Goal: Task Accomplishment & Management: Manage account settings

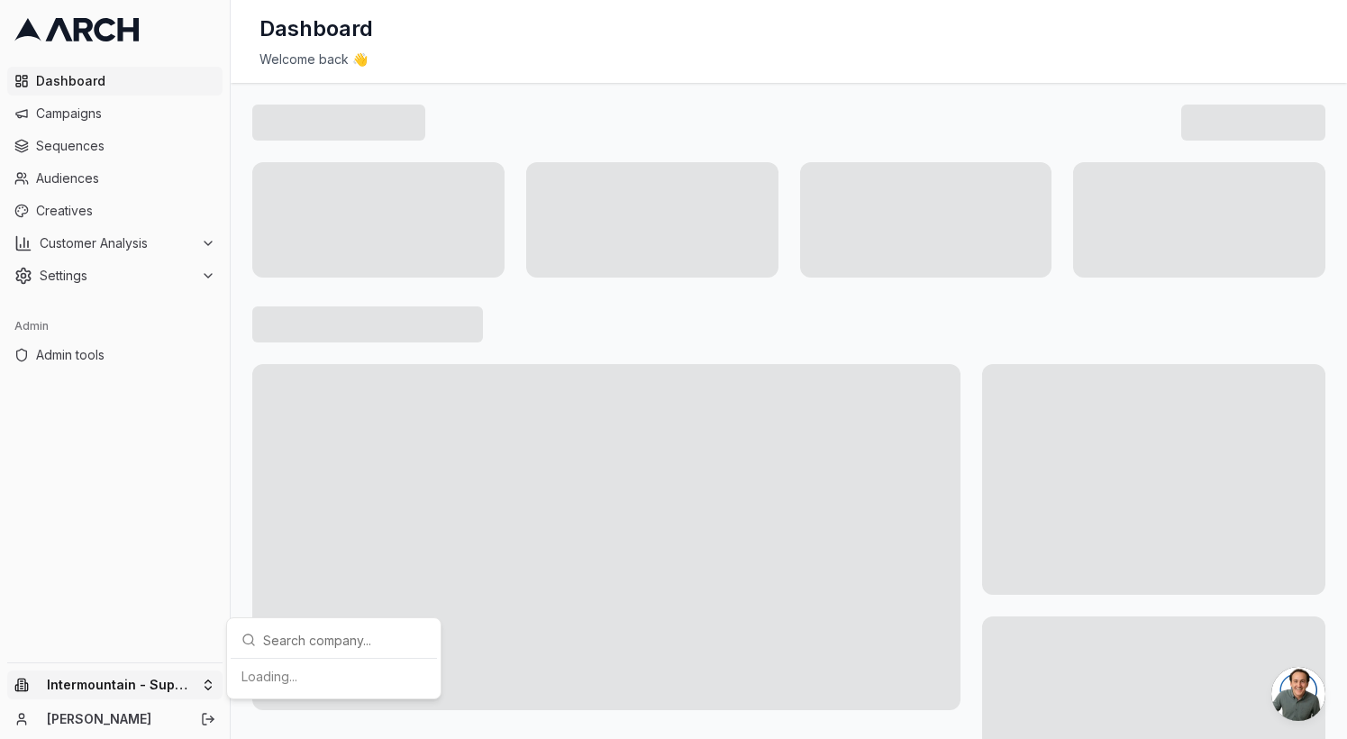
click at [163, 688] on html "Dashboard Campaigns Sequences Audiences Creatives Customer Analysis Settings Ad…" at bounding box center [673, 369] width 1347 height 739
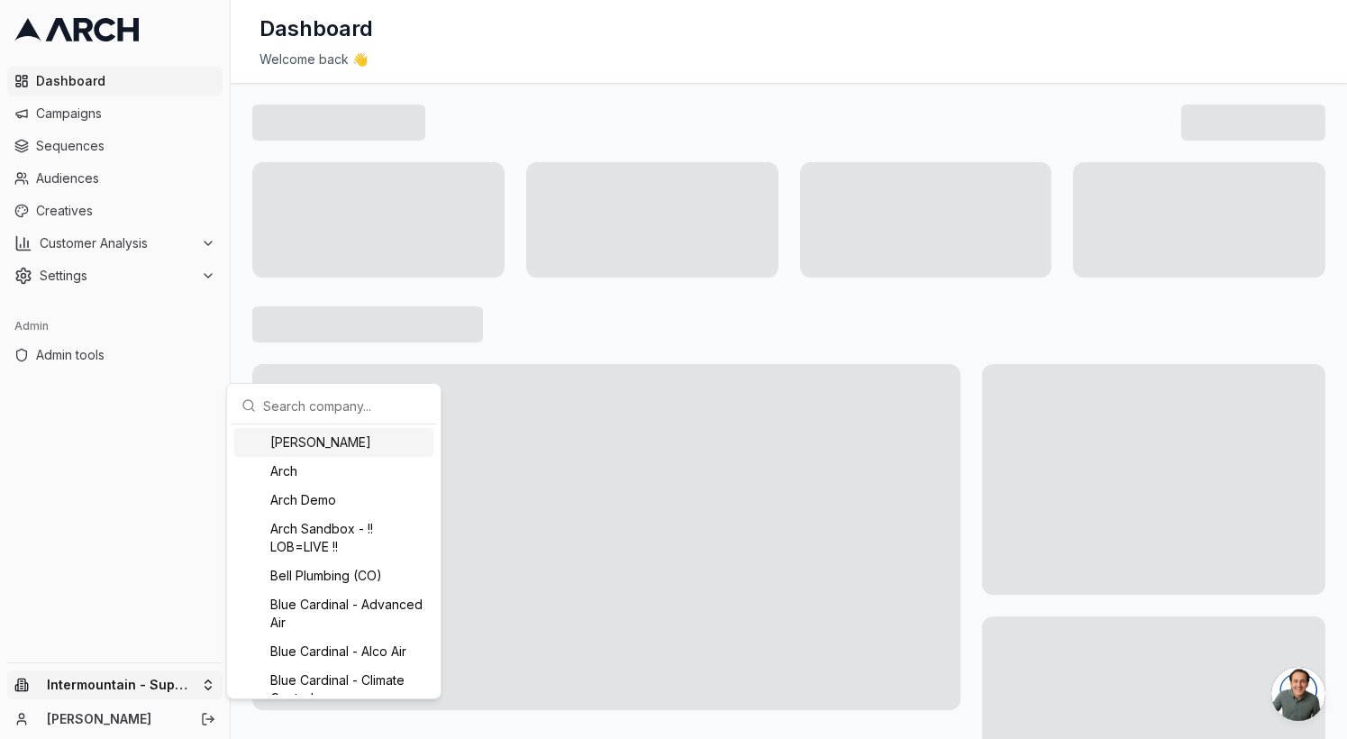
click at [327, 417] on input "text" at bounding box center [344, 405] width 163 height 36
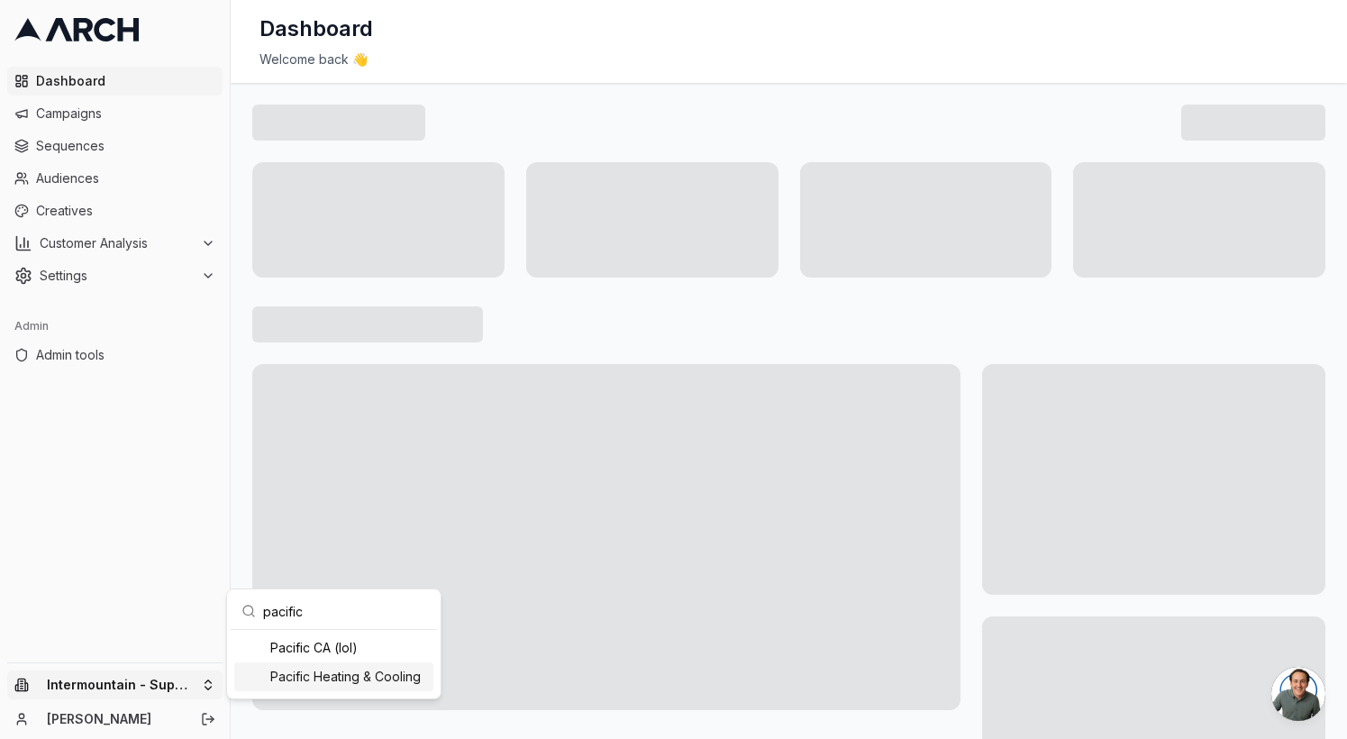
type input "pacific"
click at [343, 680] on div "Pacific Heating & Cooling" at bounding box center [333, 676] width 199 height 29
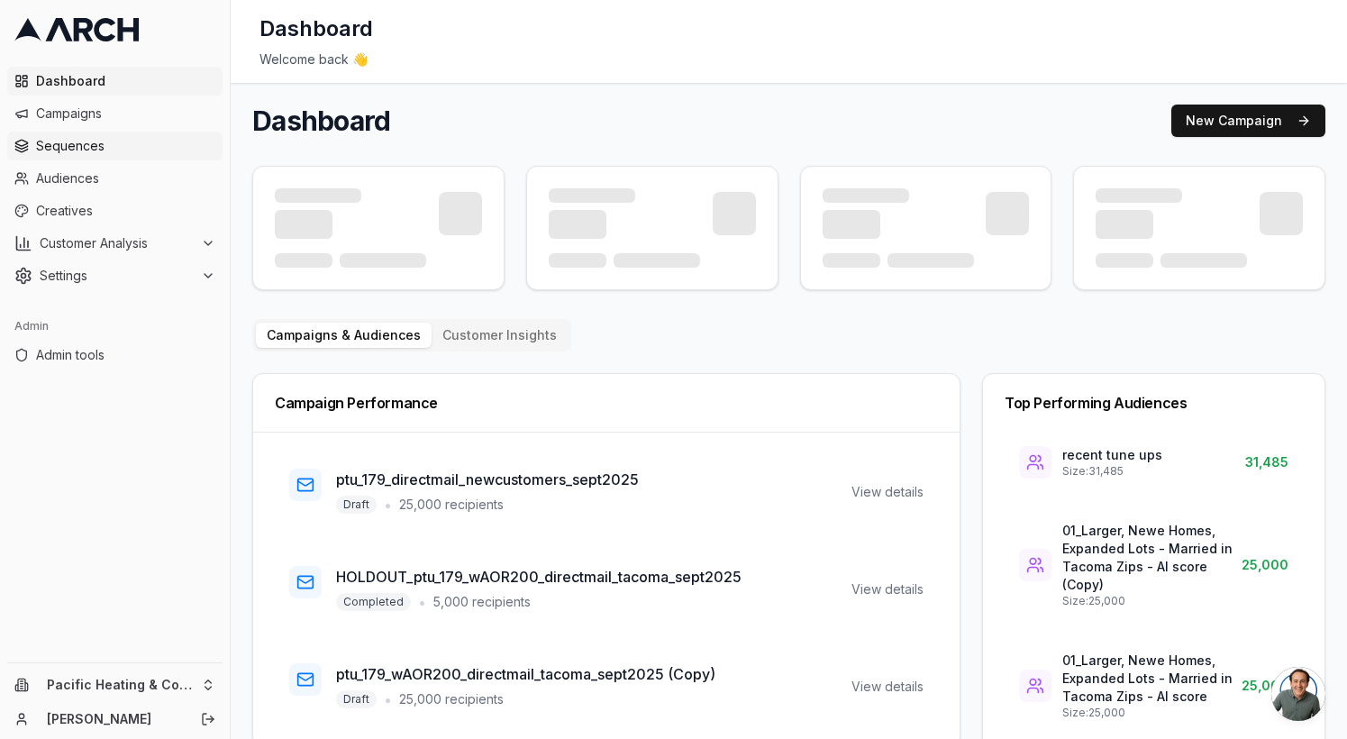
click at [124, 135] on link "Sequences" at bounding box center [114, 146] width 215 height 29
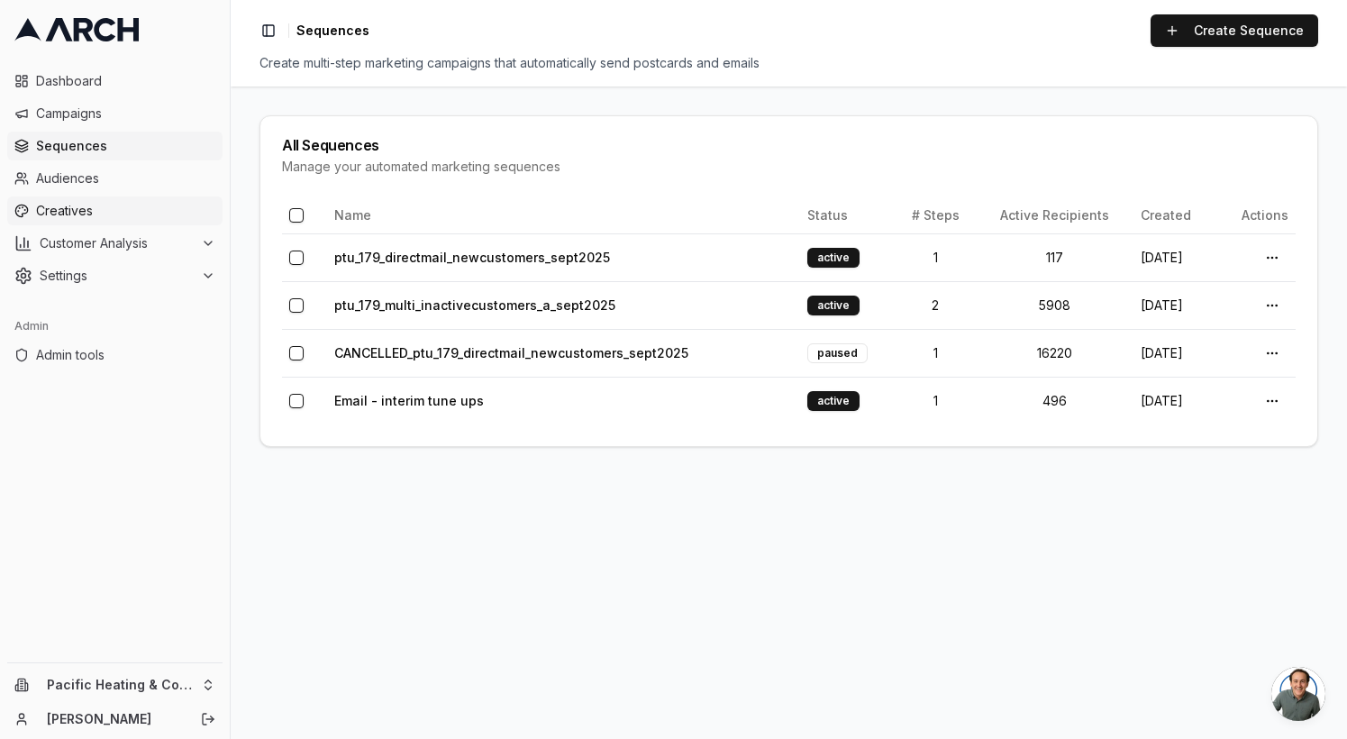
click at [123, 204] on span "Creatives" at bounding box center [125, 211] width 179 height 18
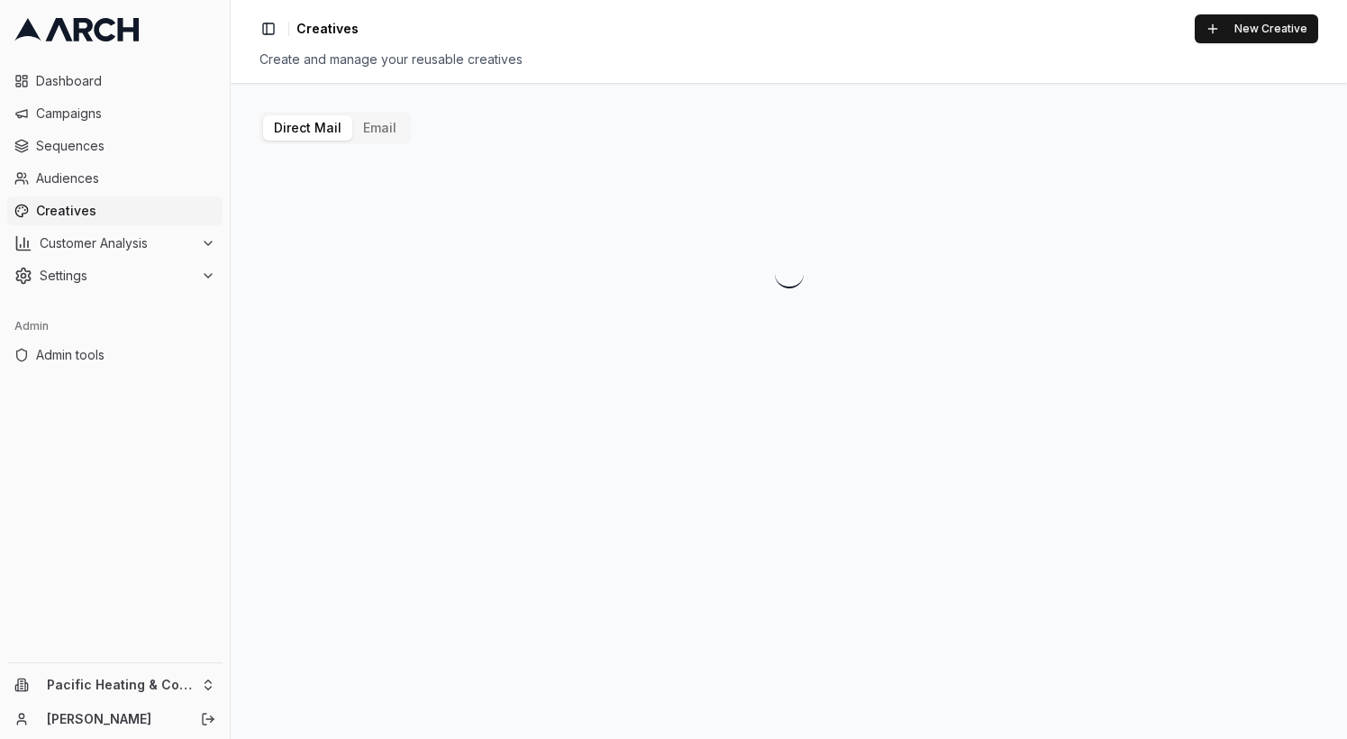
click at [380, 136] on button "Email" at bounding box center [379, 127] width 55 height 25
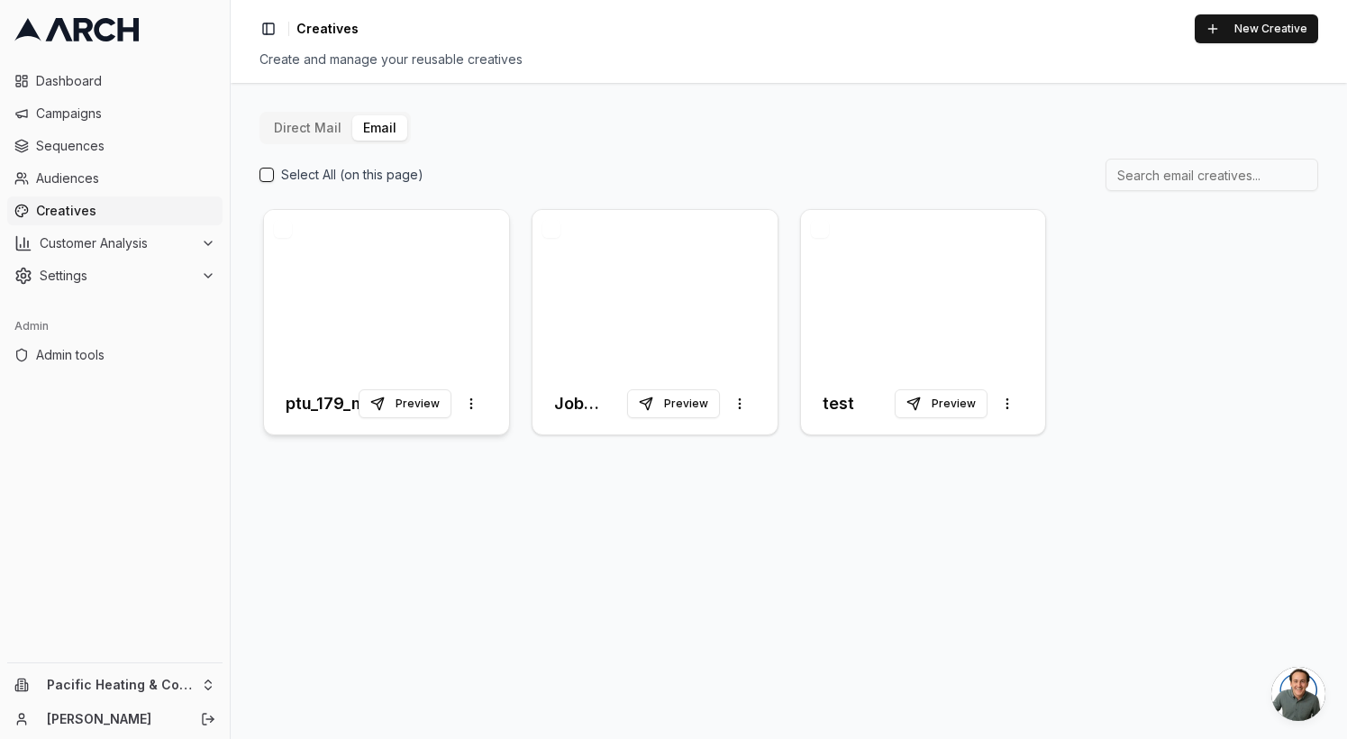
click at [334, 315] on div at bounding box center [386, 291] width 245 height 163
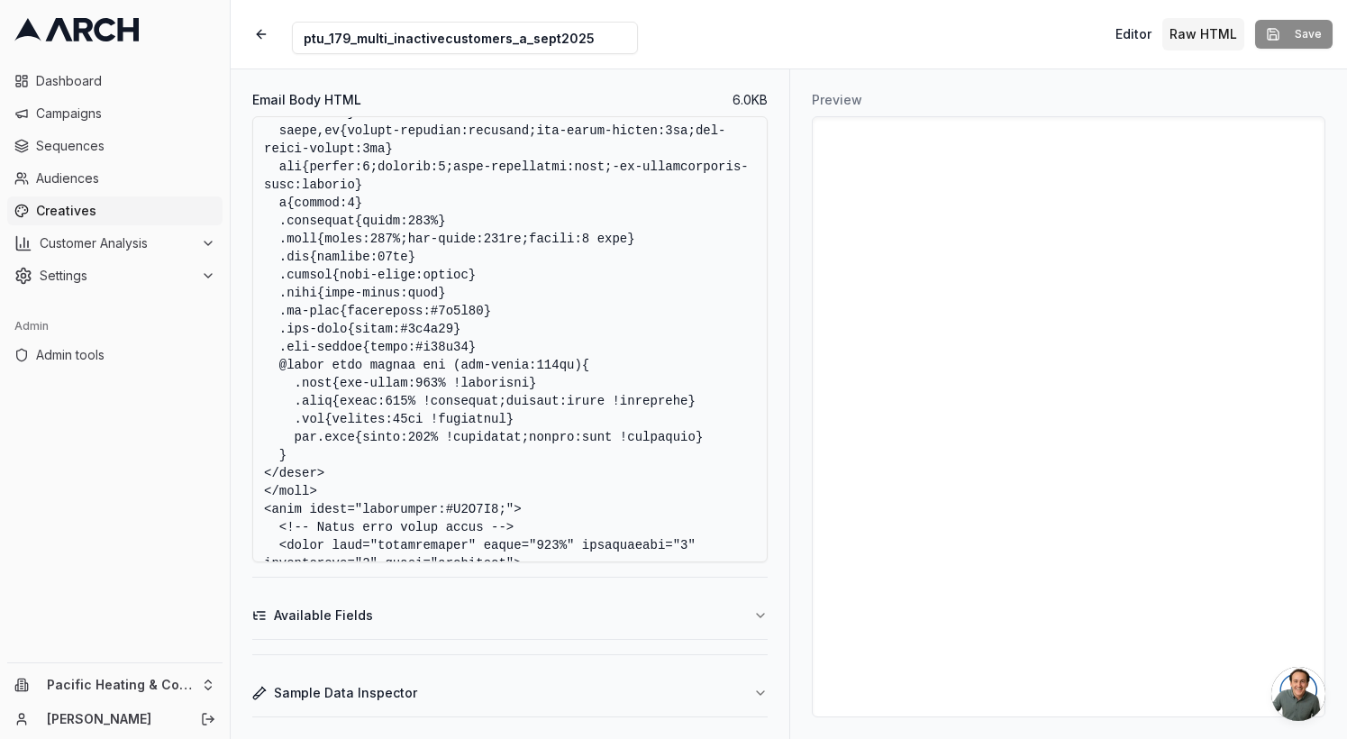
scroll to position [358, 0]
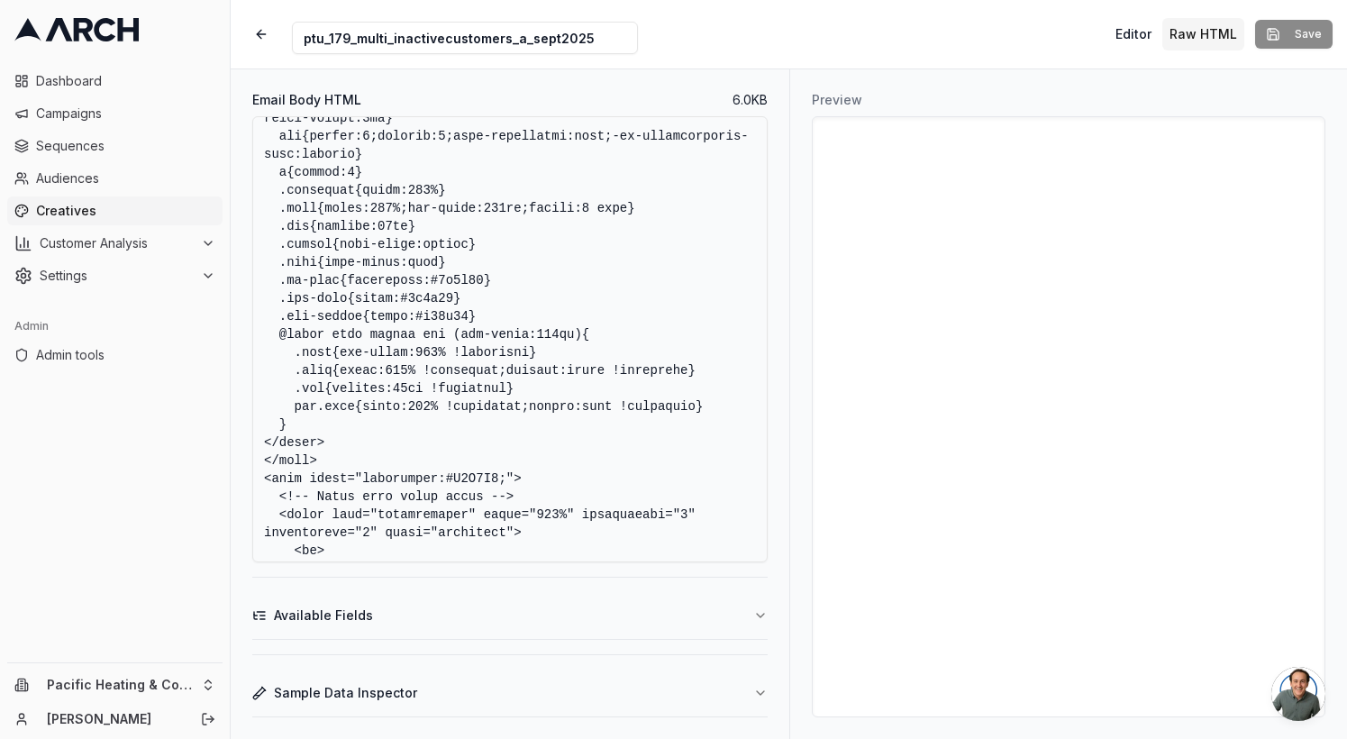
click at [568, 422] on textarea "Email Body HTML" at bounding box center [509, 339] width 515 height 446
click at [561, 222] on textarea "Email Body HTML" at bounding box center [509, 339] width 515 height 446
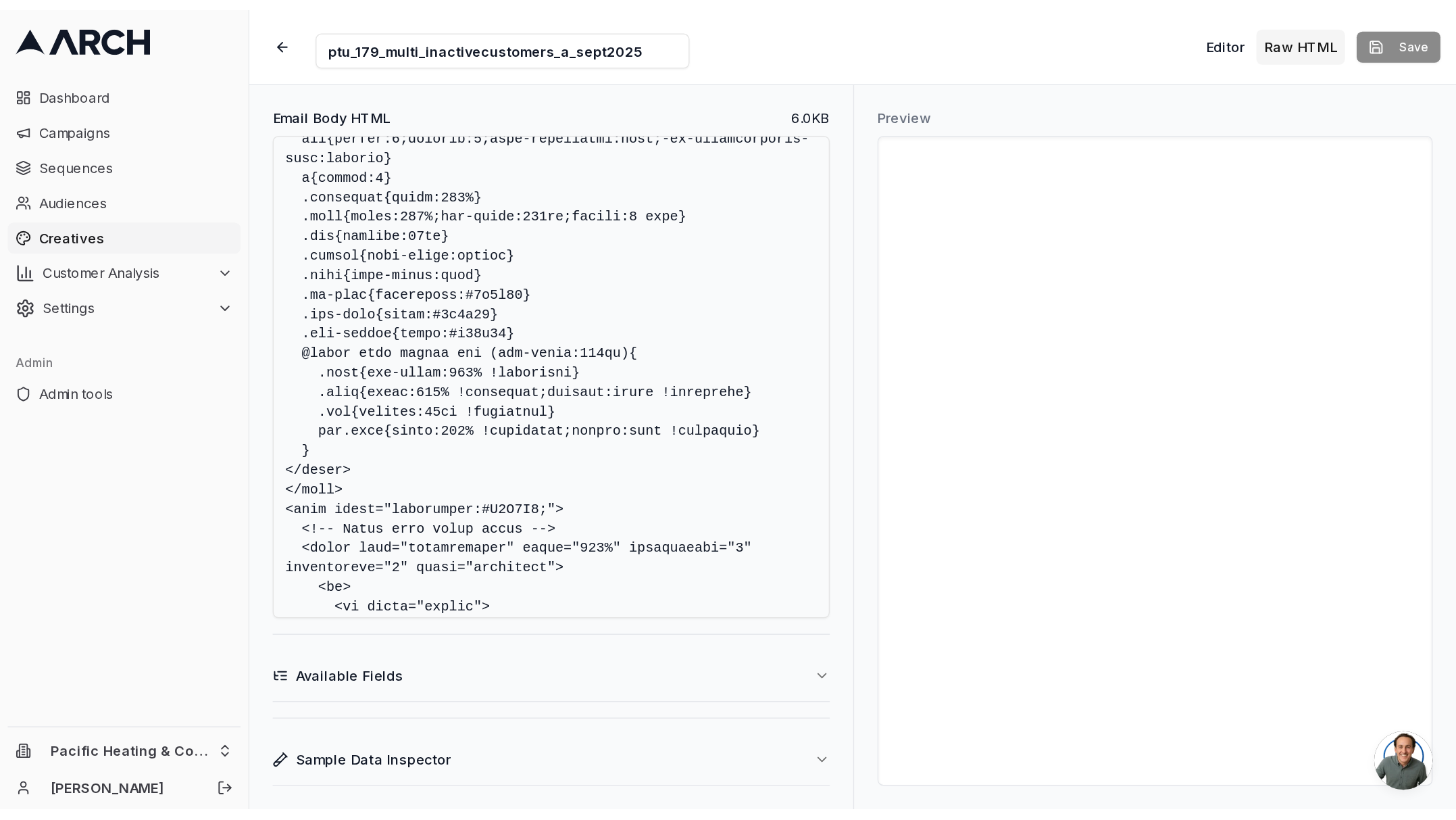
scroll to position [287, 0]
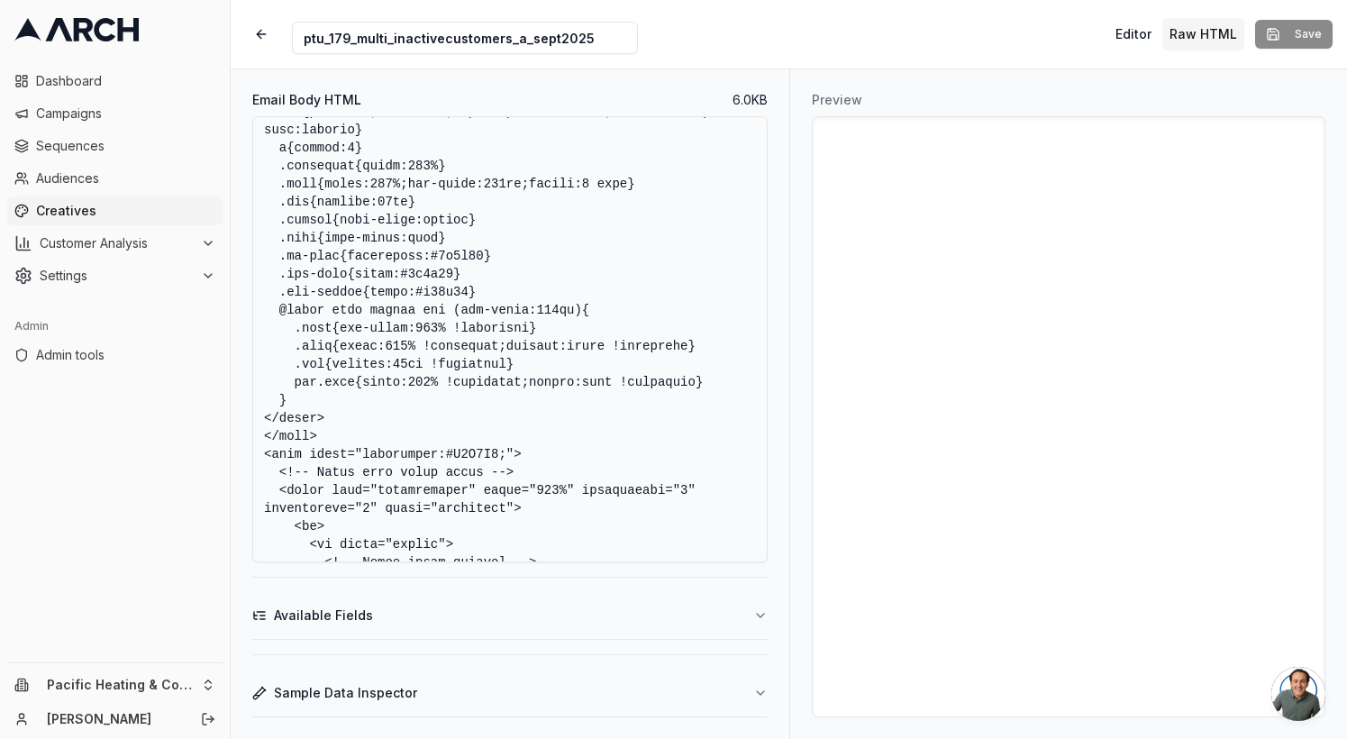
click at [523, 310] on textarea "Email Body HTML" at bounding box center [509, 339] width 515 height 446
click at [838, 53] on div "Creative Name ptu_179_multi_inactivecustomers_a_sept2025 Editor Raw HTML Save" at bounding box center [789, 34] width 1116 height 68
click at [260, 36] on button "button" at bounding box center [261, 34] width 32 height 32
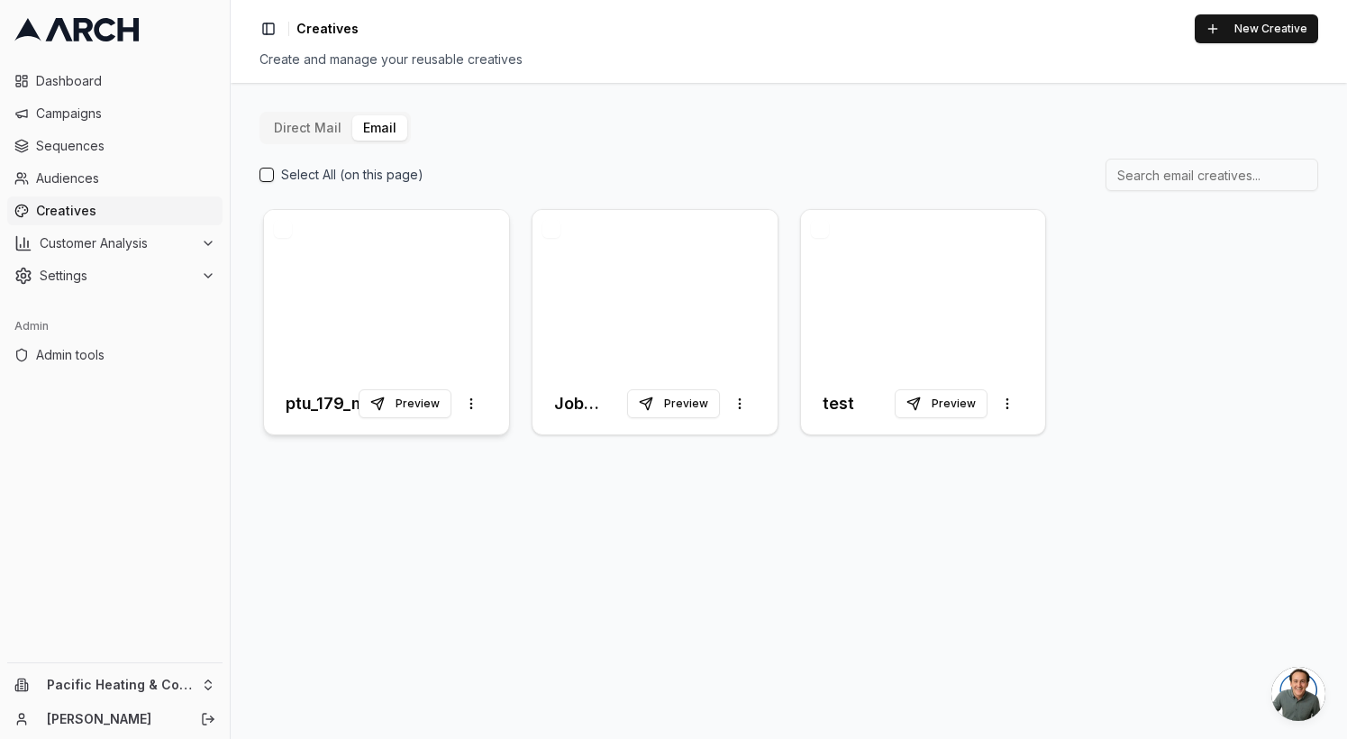
click at [432, 263] on div at bounding box center [386, 291] width 245 height 163
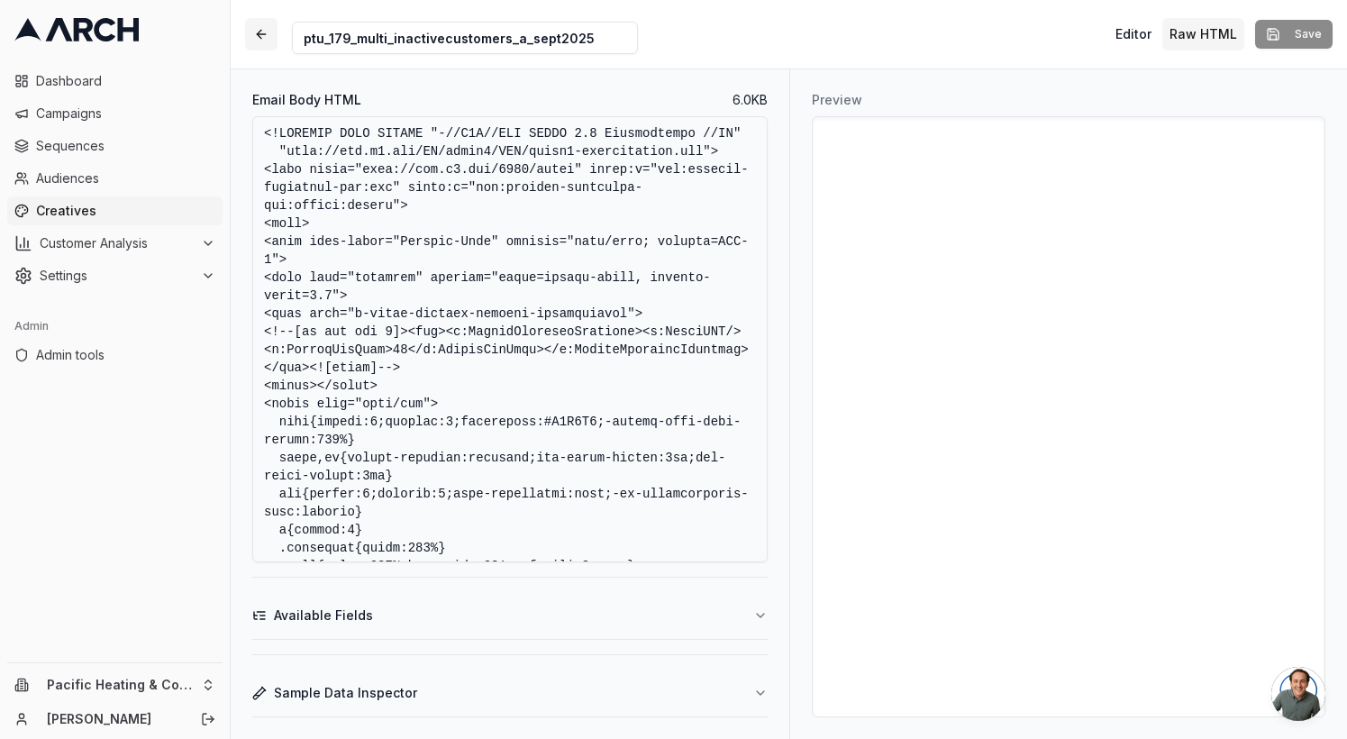
click at [267, 37] on button "button" at bounding box center [261, 34] width 32 height 32
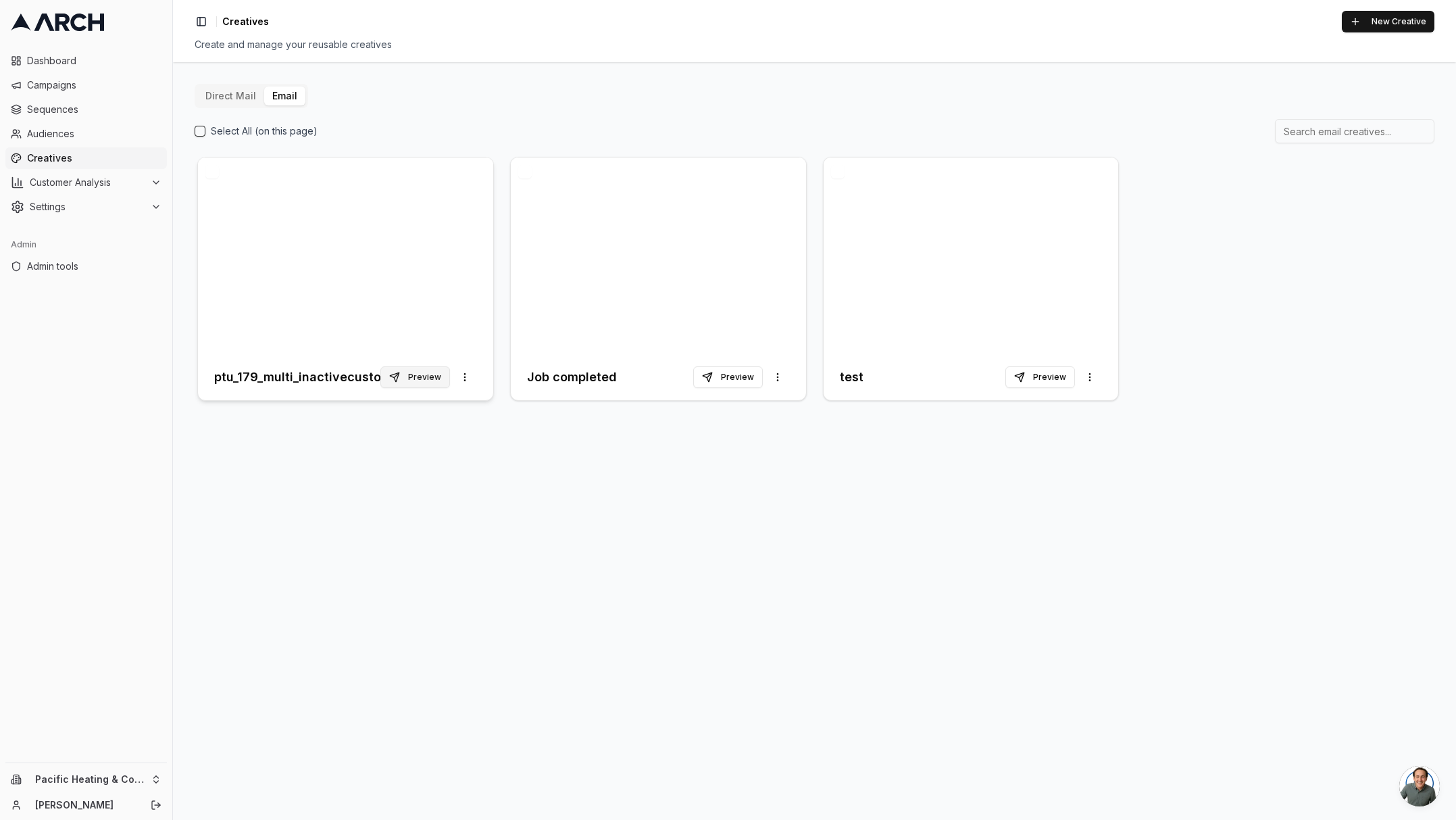
click at [422, 378] on button "Preview" at bounding box center [415, 377] width 70 height 22
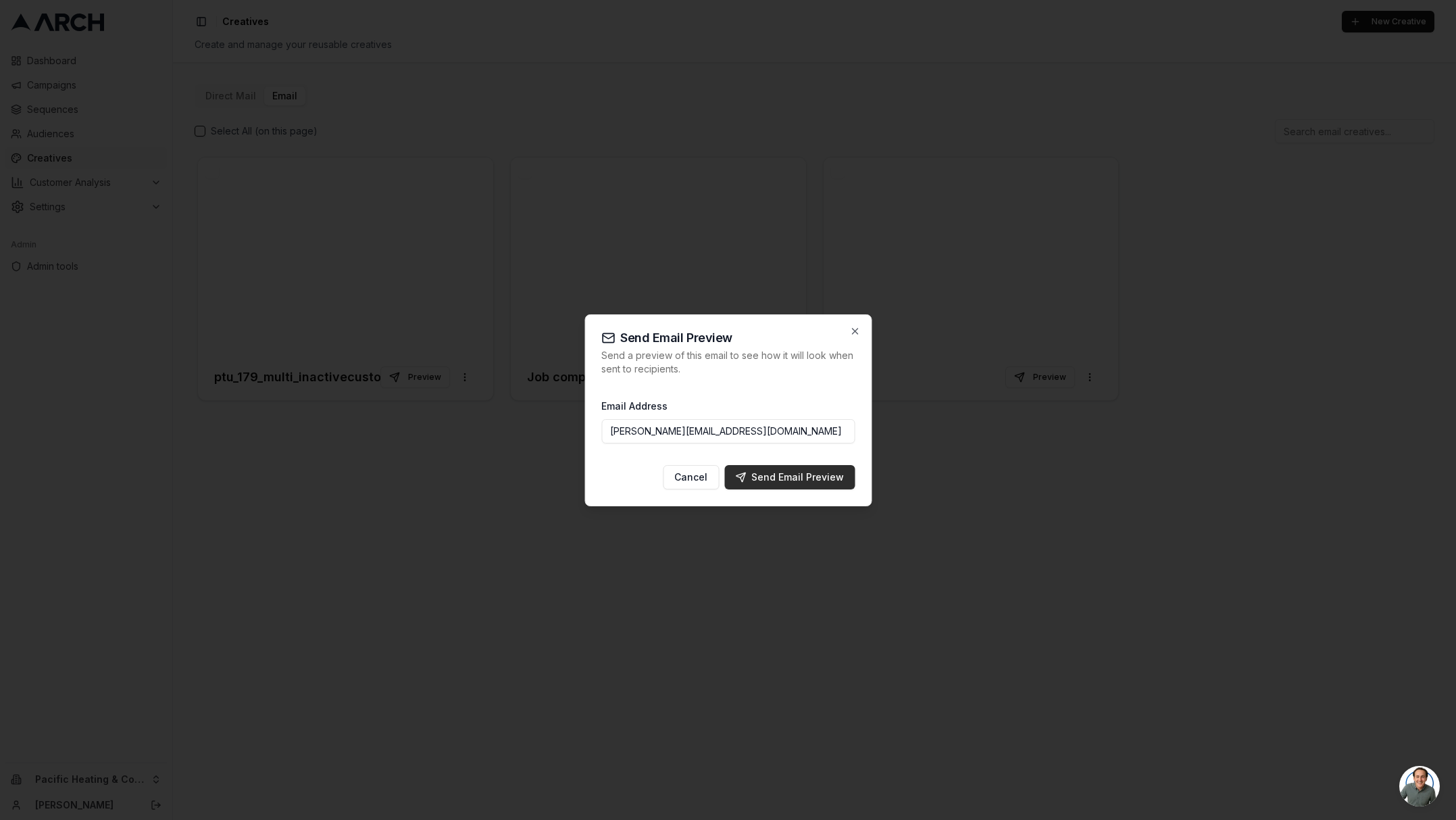
click at [810, 474] on div "Send Email Preview" at bounding box center [789, 477] width 109 height 14
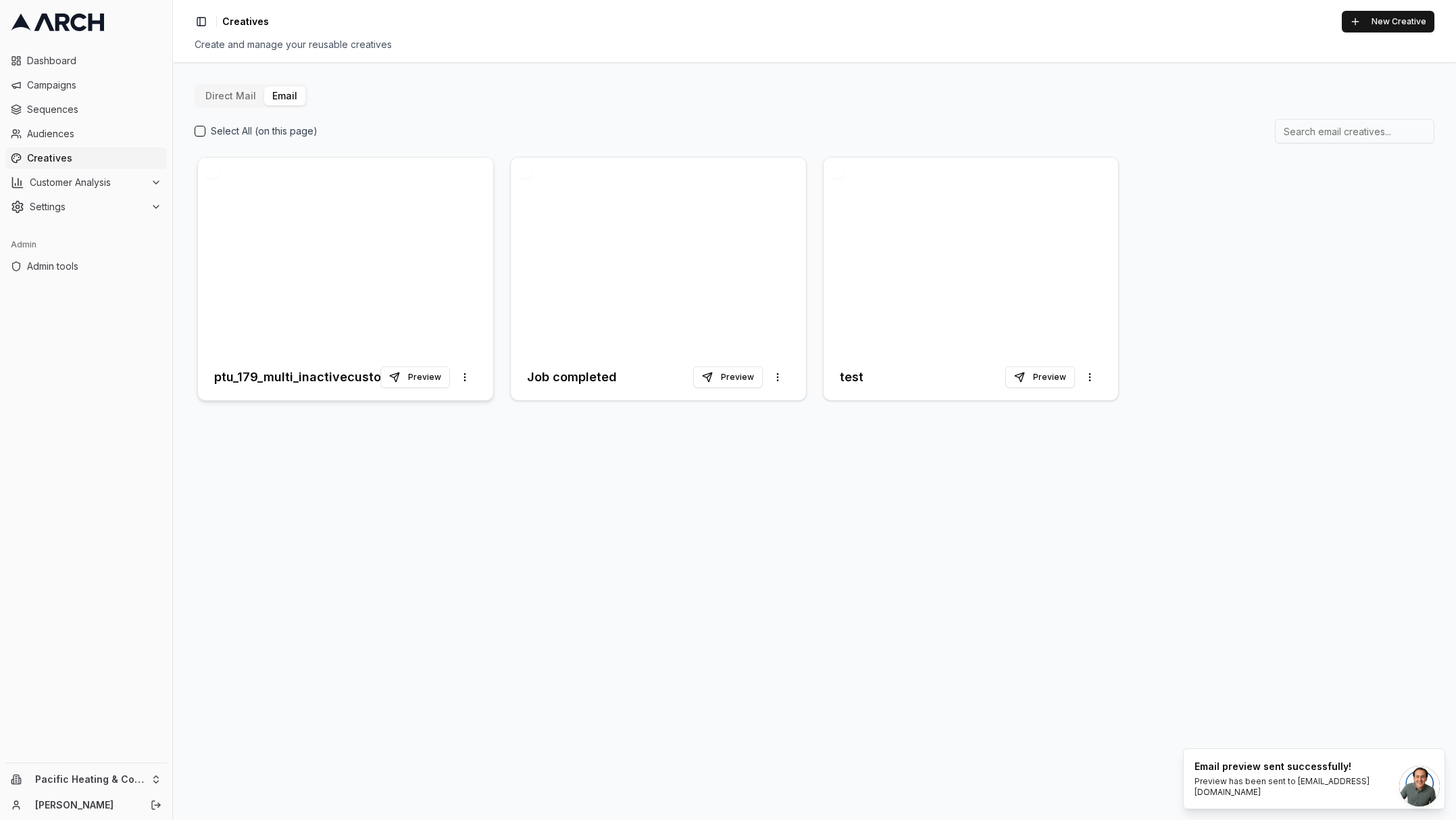
click at [341, 203] on div at bounding box center [346, 256] width 296 height 197
click at [446, 542] on div "Direct Mail Email Select All (on this page) ptu_179_multi_inactivecustomers_a_s…" at bounding box center [815, 441] width 1283 height 758
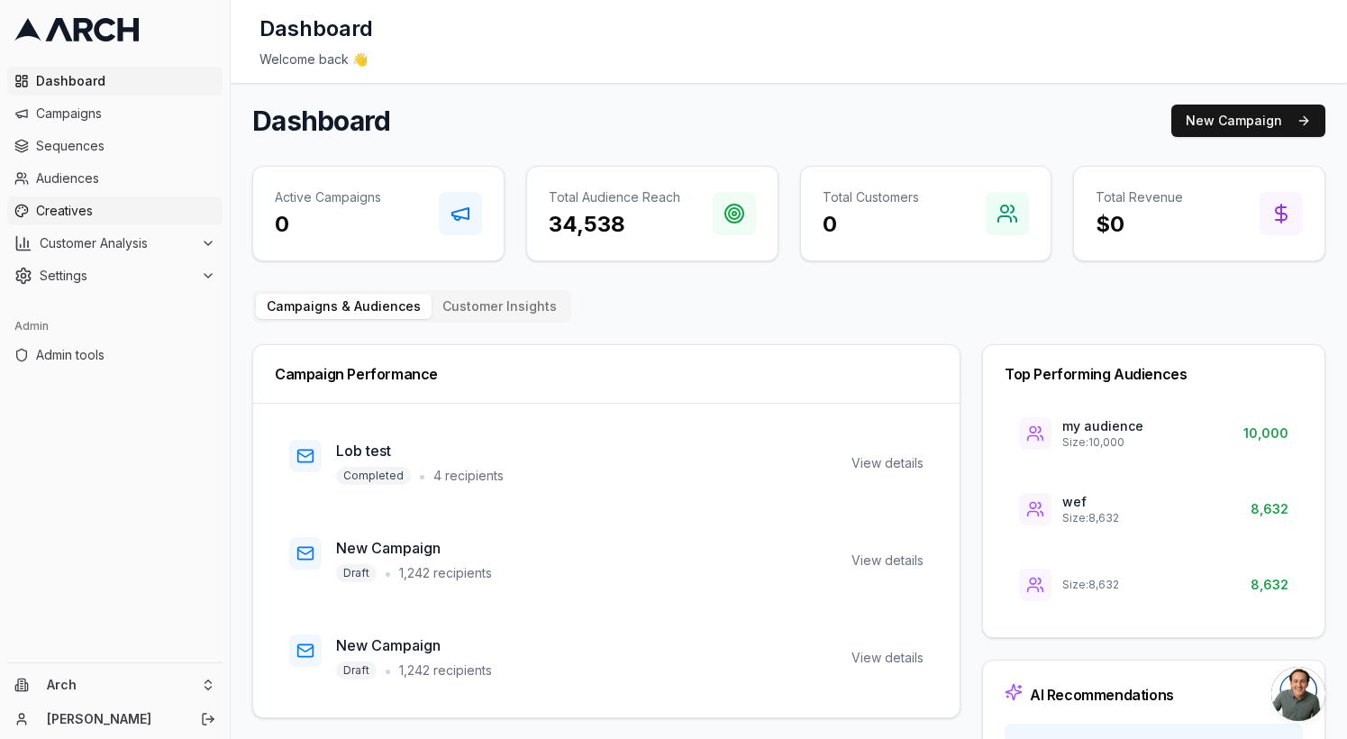
click at [126, 208] on span "Creatives" at bounding box center [125, 211] width 179 height 18
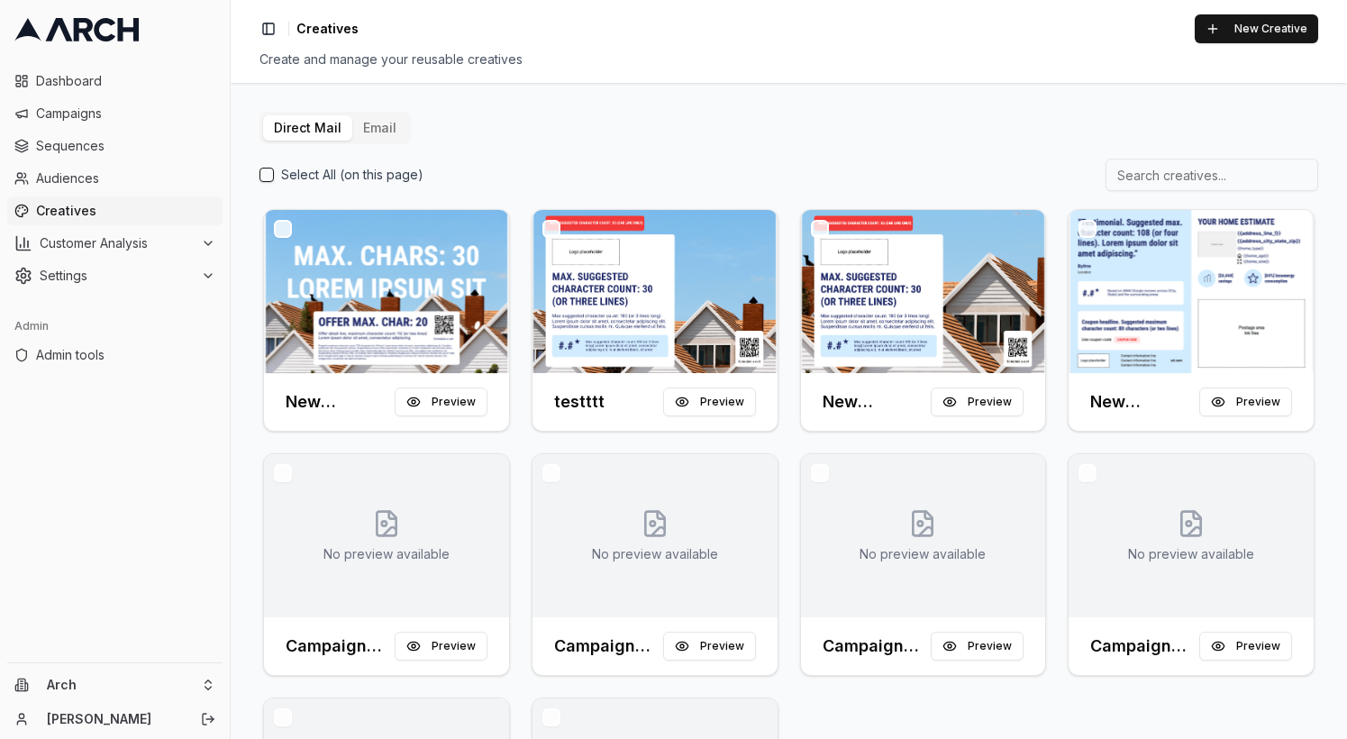
click at [379, 129] on button "Email" at bounding box center [379, 127] width 55 height 25
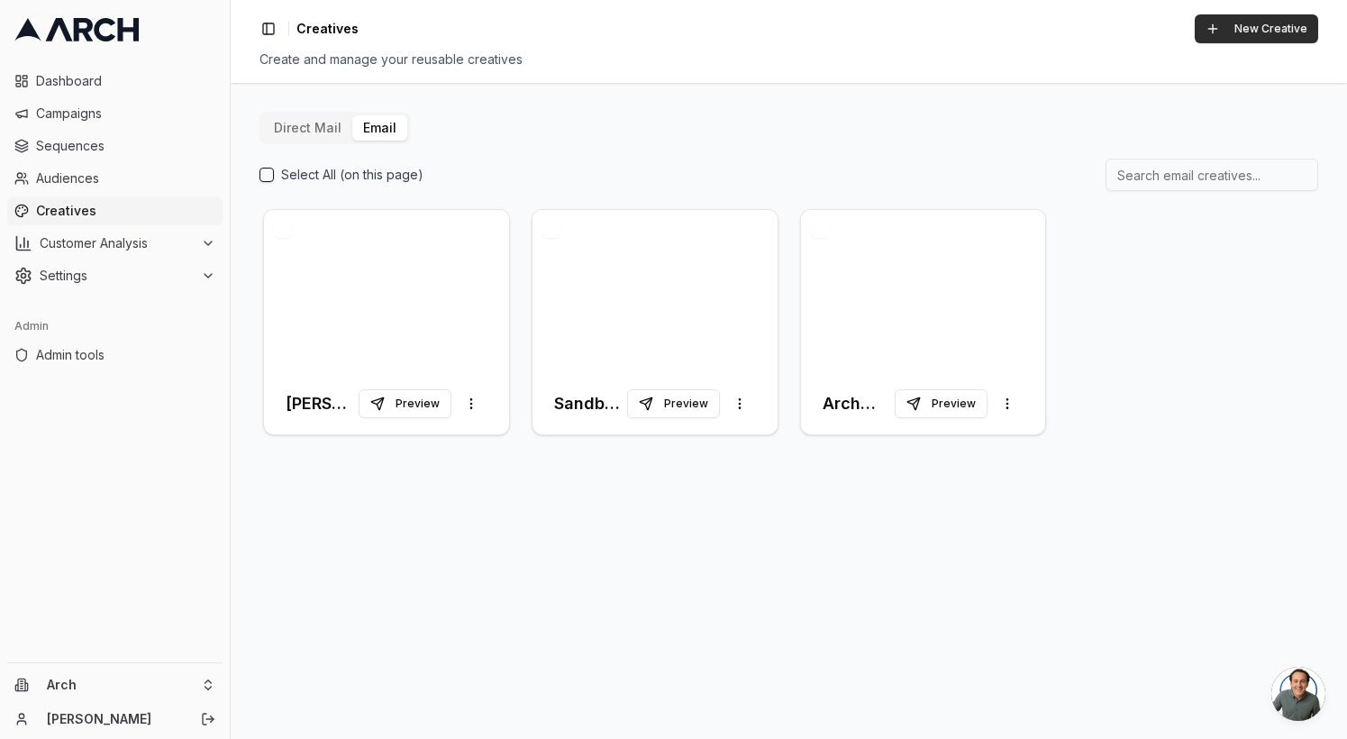
click at [1242, 31] on button "New Creative" at bounding box center [1256, 28] width 123 height 29
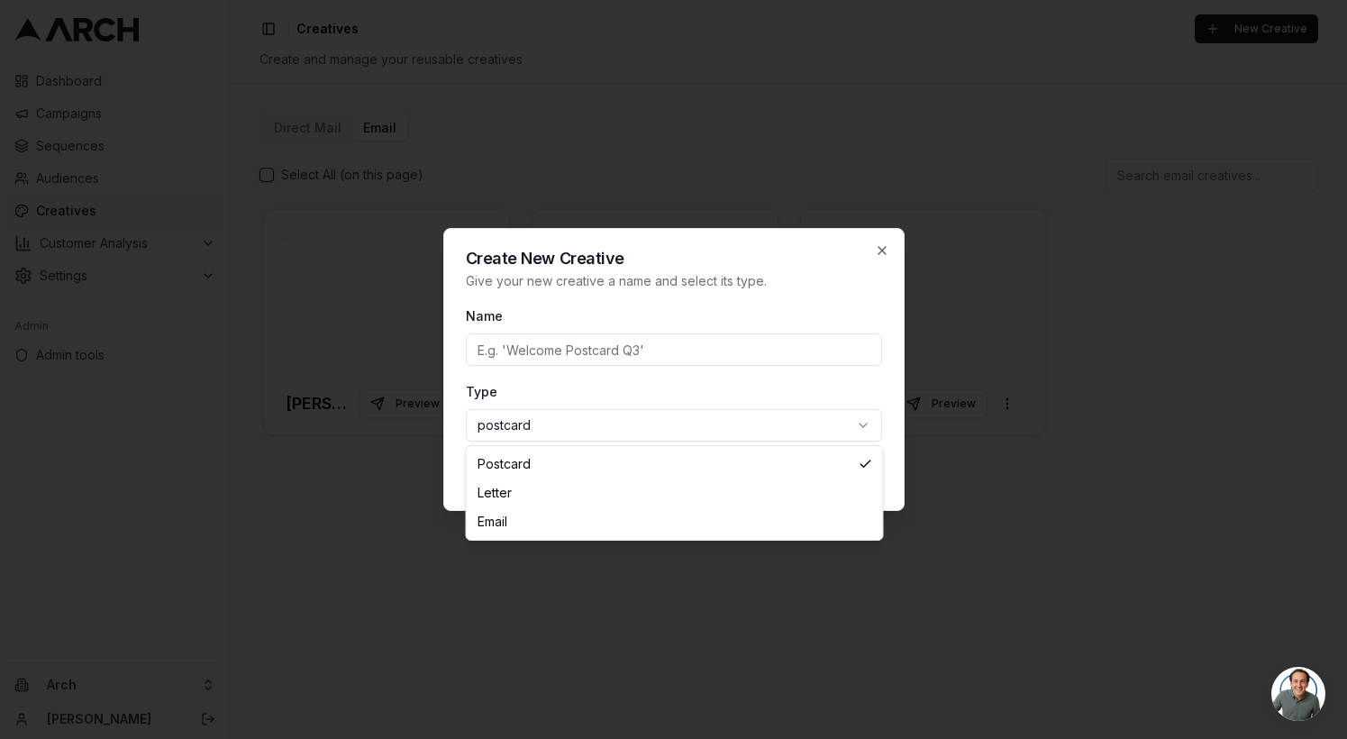
click at [659, 426] on body "Dashboard Campaigns Sequences Audiences Creatives Customer Analysis Settings Ad…" at bounding box center [673, 369] width 1347 height 739
select select "email"
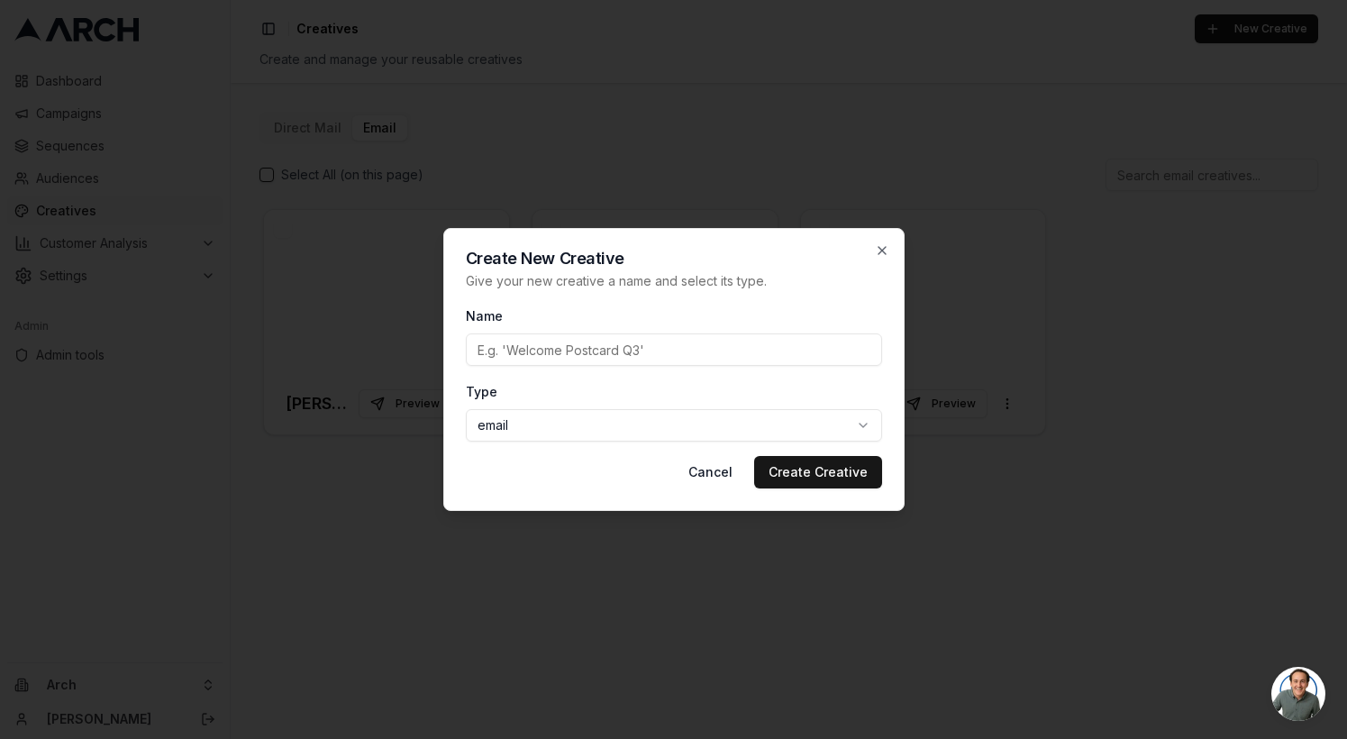
click at [641, 346] on input "Name" at bounding box center [674, 349] width 416 height 32
type input "Sample"
type input "Link test"
click at [842, 476] on button "Create Creative" at bounding box center [818, 472] width 128 height 32
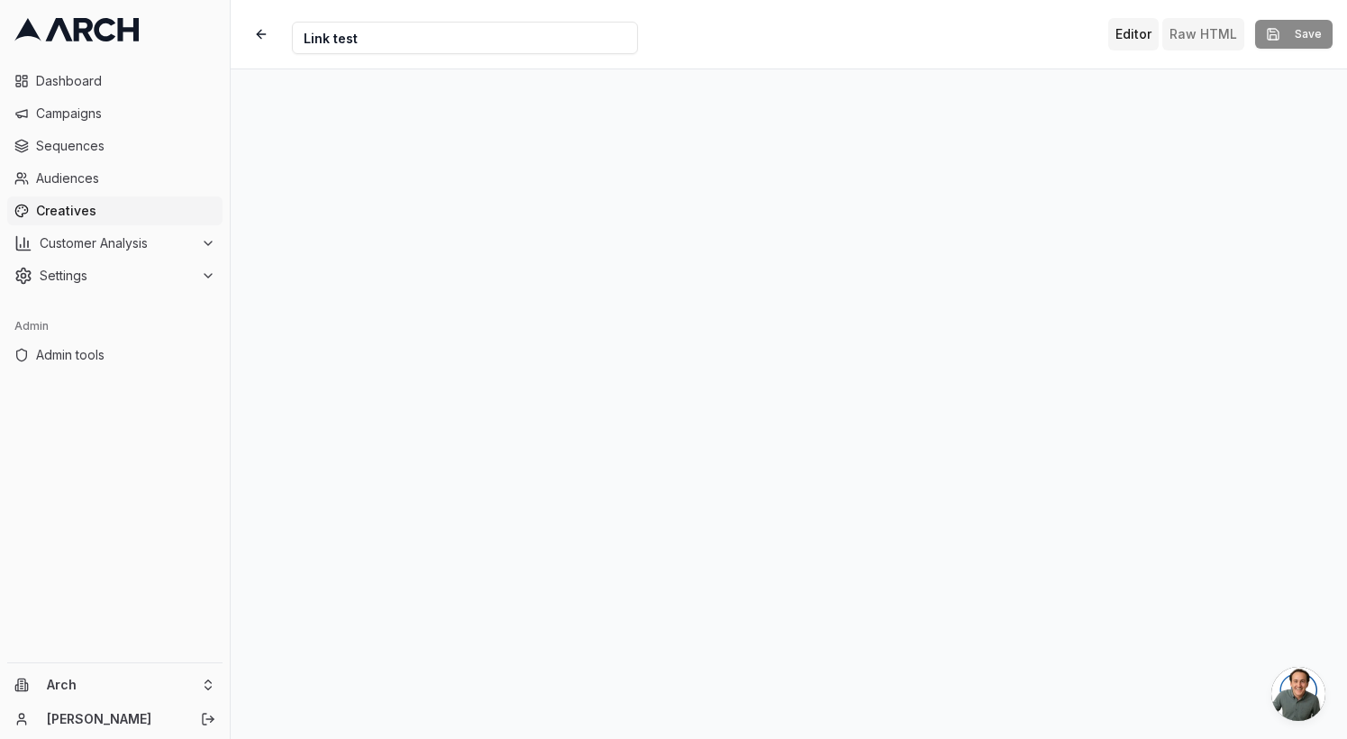
click at [1204, 31] on button "Raw HTML" at bounding box center [1203, 34] width 82 height 32
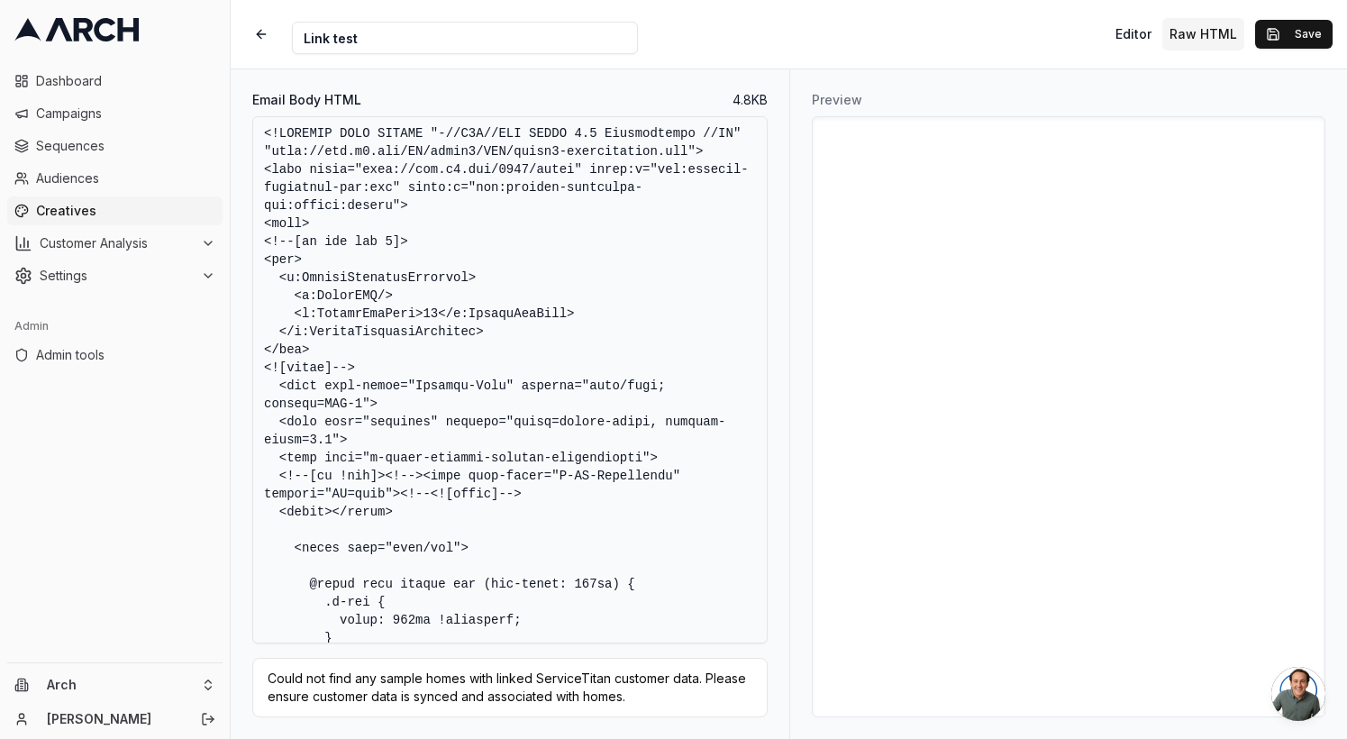
click at [555, 480] on textarea "Email Body HTML" at bounding box center [509, 379] width 515 height 527
paste textarea "html> <html xmlns:v="urn:schemas-microsoft-com:vml" xmlns:o="urn:schemas-micros…"
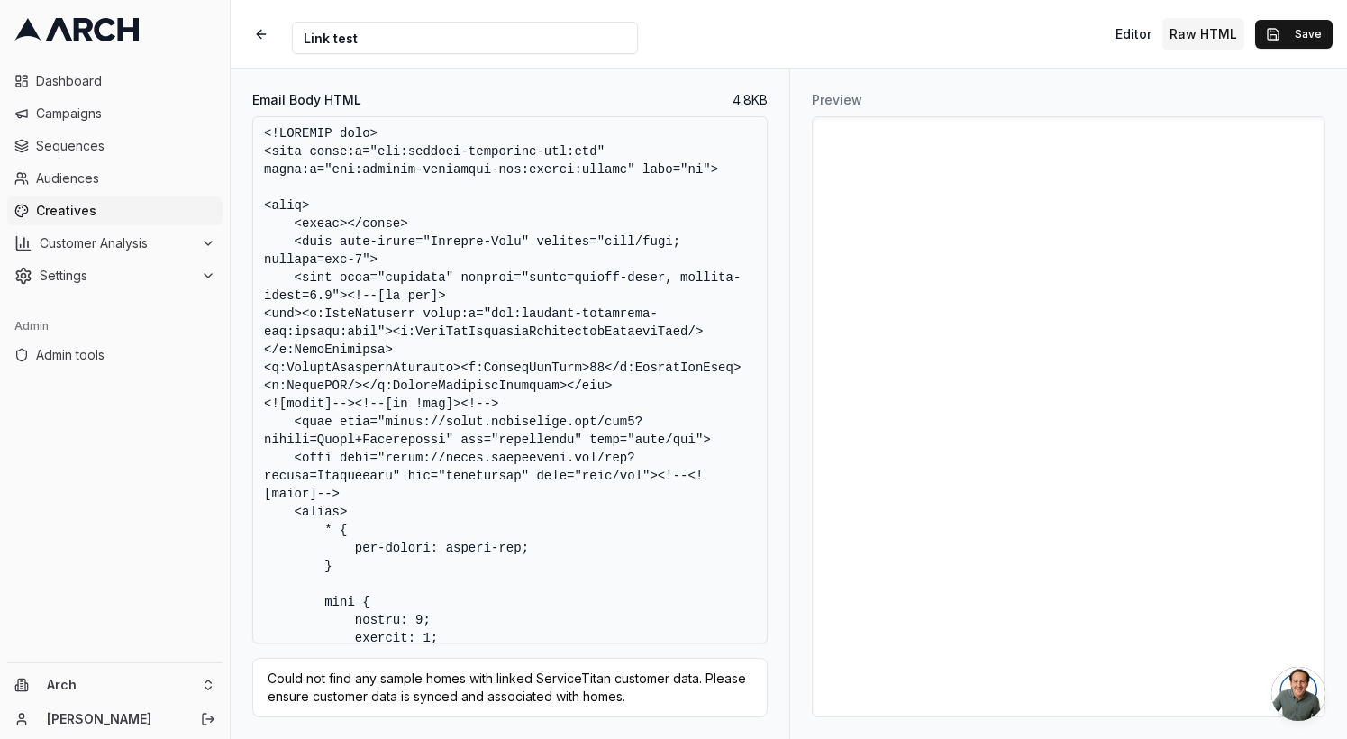
scroll to position [32380, 0]
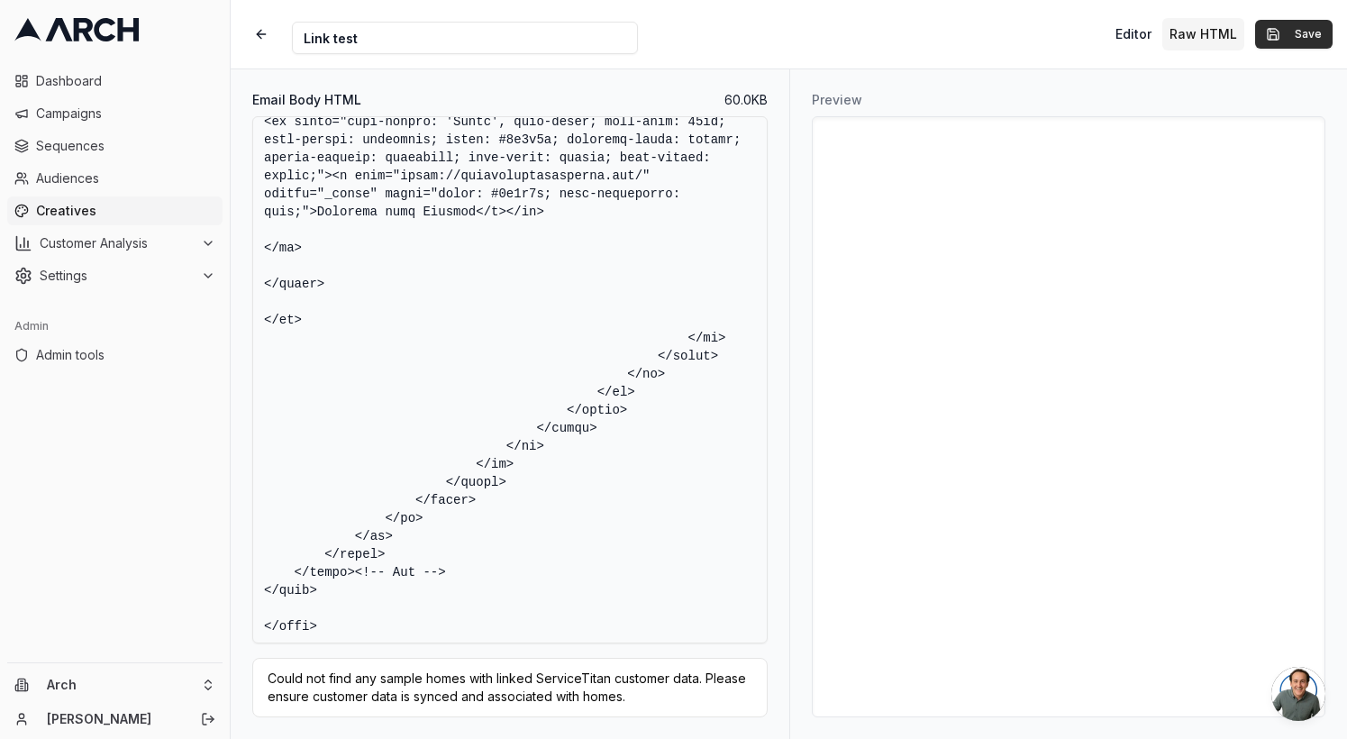
type textarea "<!DOCTYPE html> <html xmlns:v="urn:schemas-microsoft-com:vml" xmlns:o="urn:sche…"
click at [1303, 34] on button "Save" at bounding box center [1293, 34] width 77 height 29
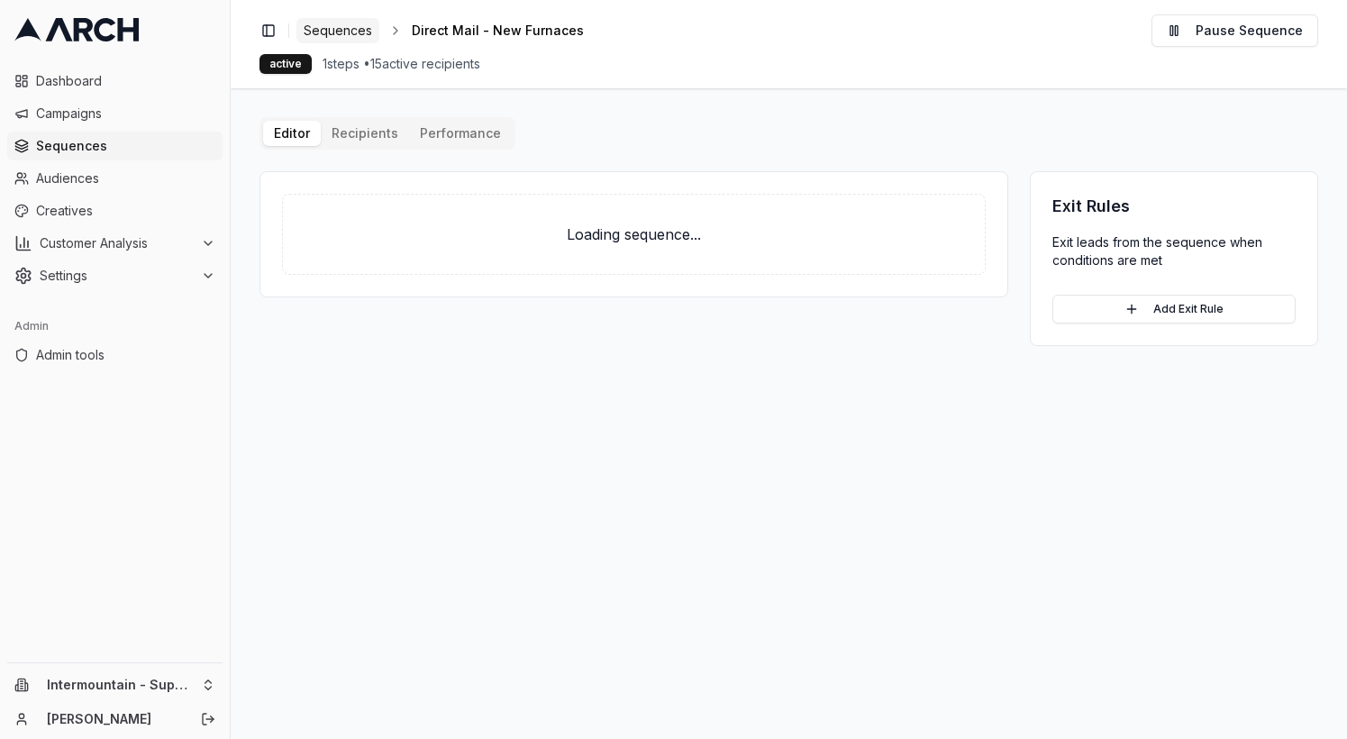
click at [351, 20] on link "Sequences" at bounding box center [337, 30] width 83 height 25
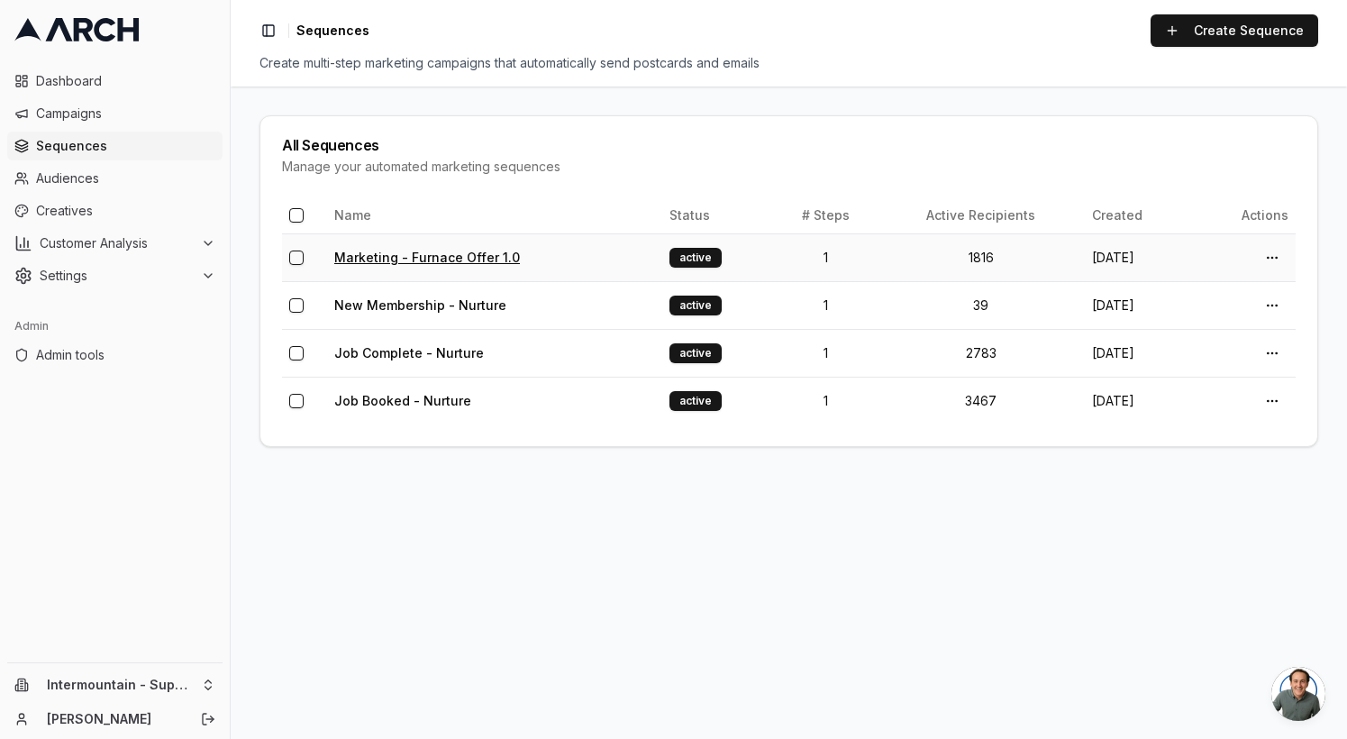
click at [474, 251] on link "Marketing - Furnace Offer 1.0" at bounding box center [427, 257] width 186 height 15
click at [409, 298] on link "New Membership - Nurture" at bounding box center [420, 304] width 172 height 15
click at [390, 356] on link "Job Complete - Nurture" at bounding box center [409, 352] width 150 height 15
click at [395, 396] on link "Job Booked - Nurture" at bounding box center [402, 400] width 137 height 15
click at [171, 689] on html "Dashboard Campaigns Sequences Audiences Creatives Customer Analysis Settings Ad…" at bounding box center [673, 369] width 1347 height 739
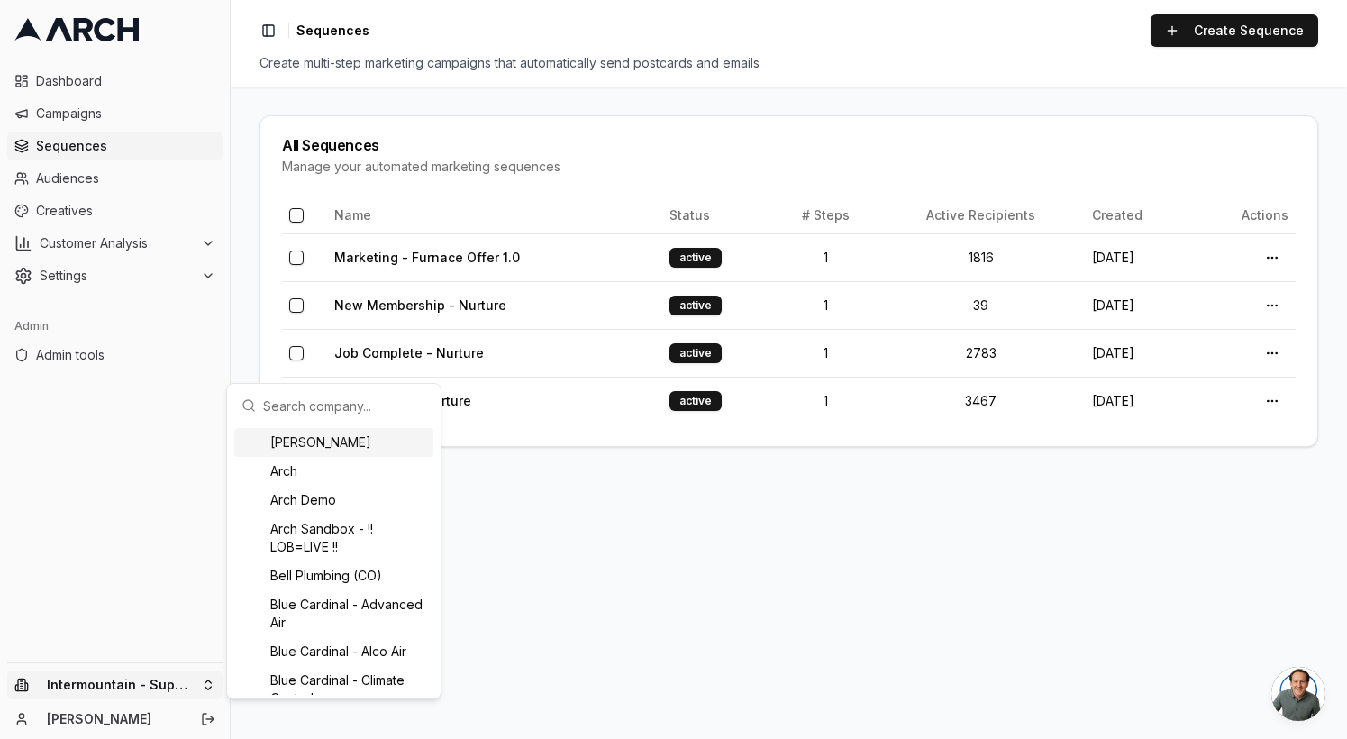
click at [338, 404] on input "text" at bounding box center [344, 405] width 163 height 36
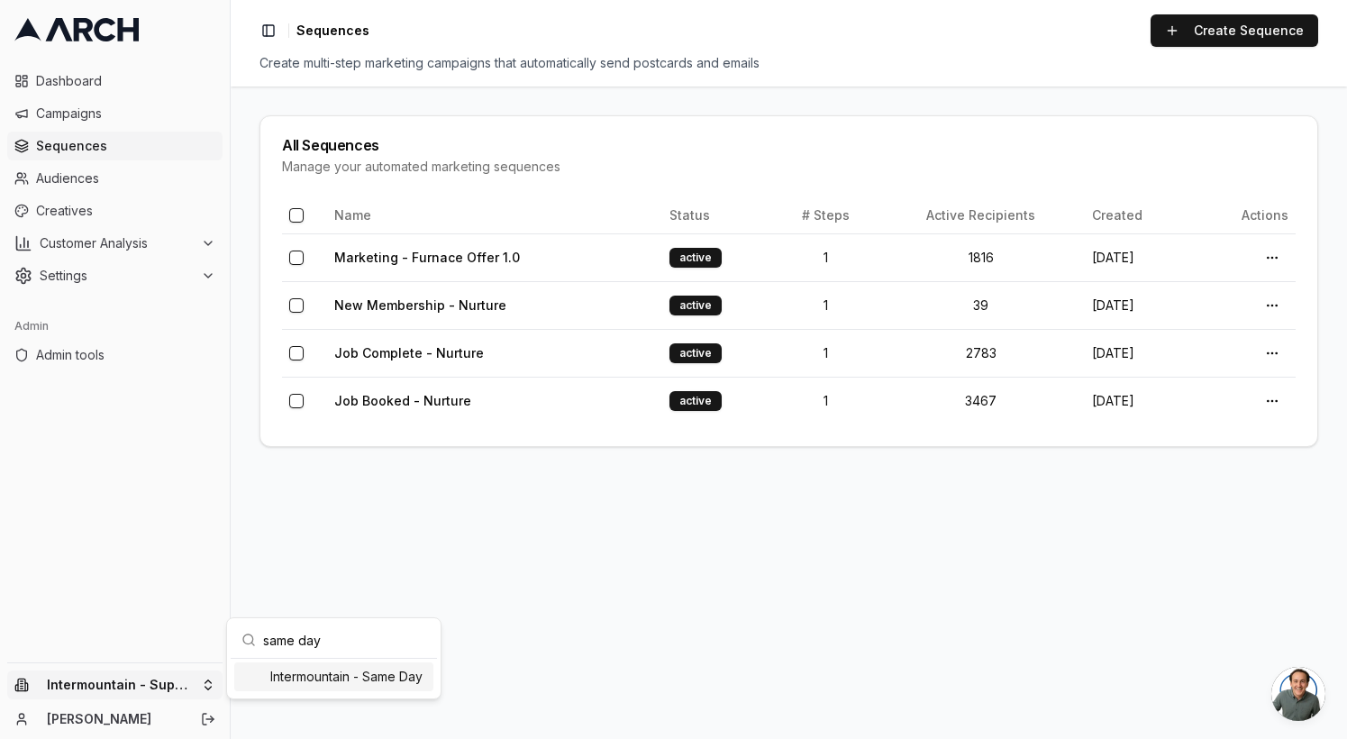
type input "same day"
click at [368, 674] on div "Intermountain - Same Day" at bounding box center [333, 676] width 199 height 29
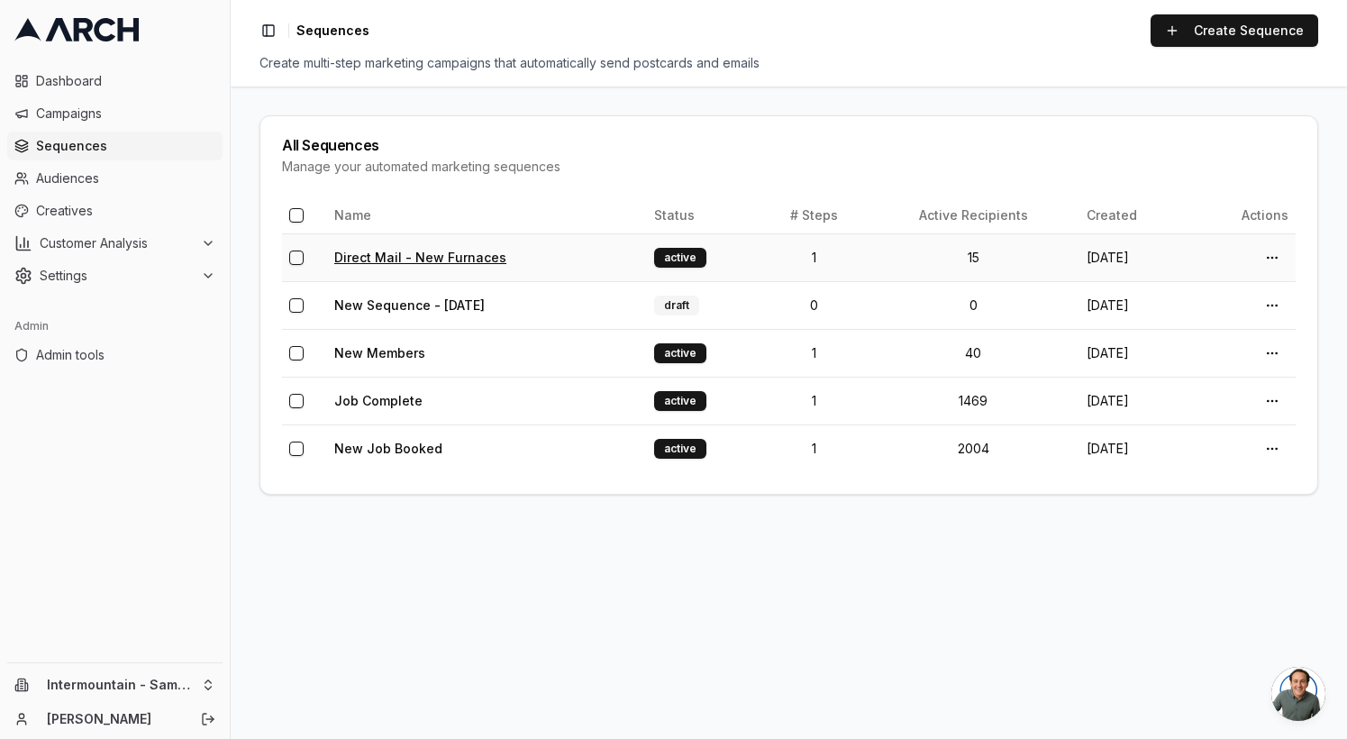
click at [416, 255] on link "Direct Mail - New Furnaces" at bounding box center [420, 257] width 172 height 15
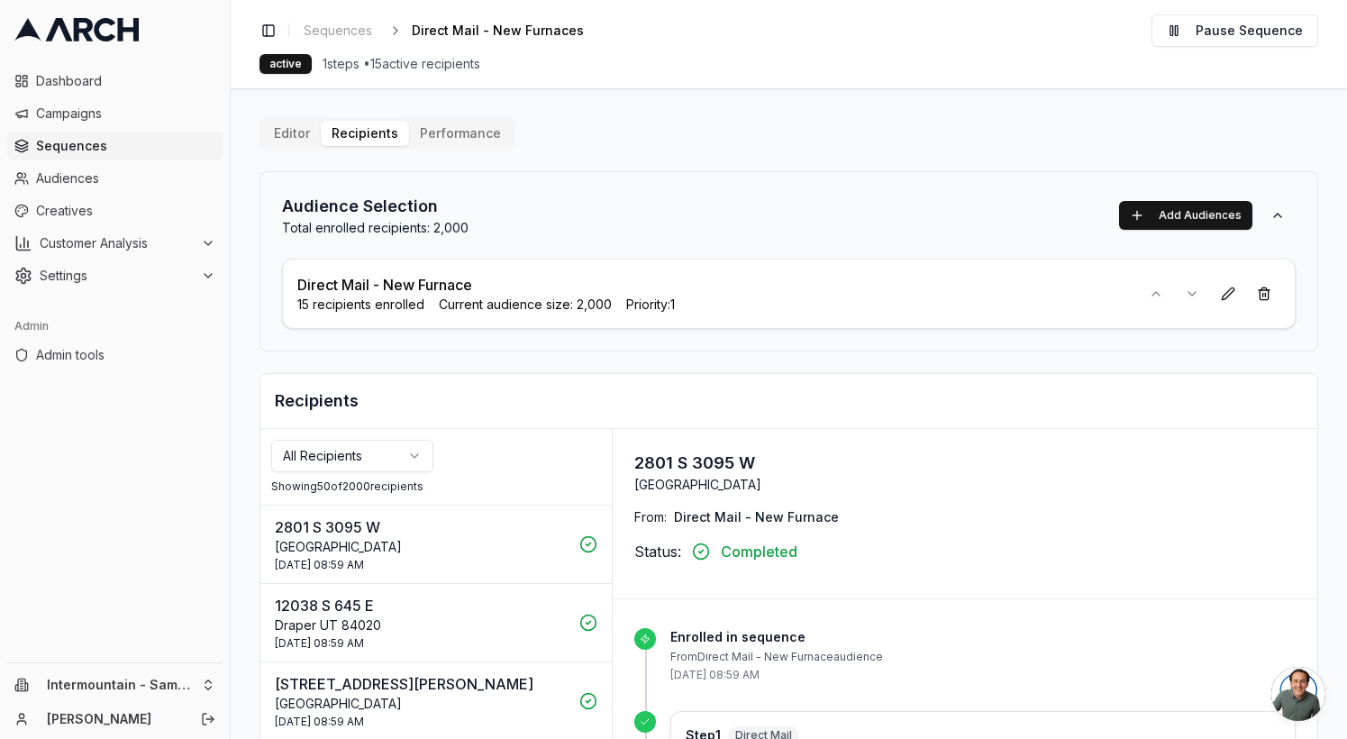
click at [293, 146] on div "Editor Recipients Performance" at bounding box center [387, 133] width 256 height 32
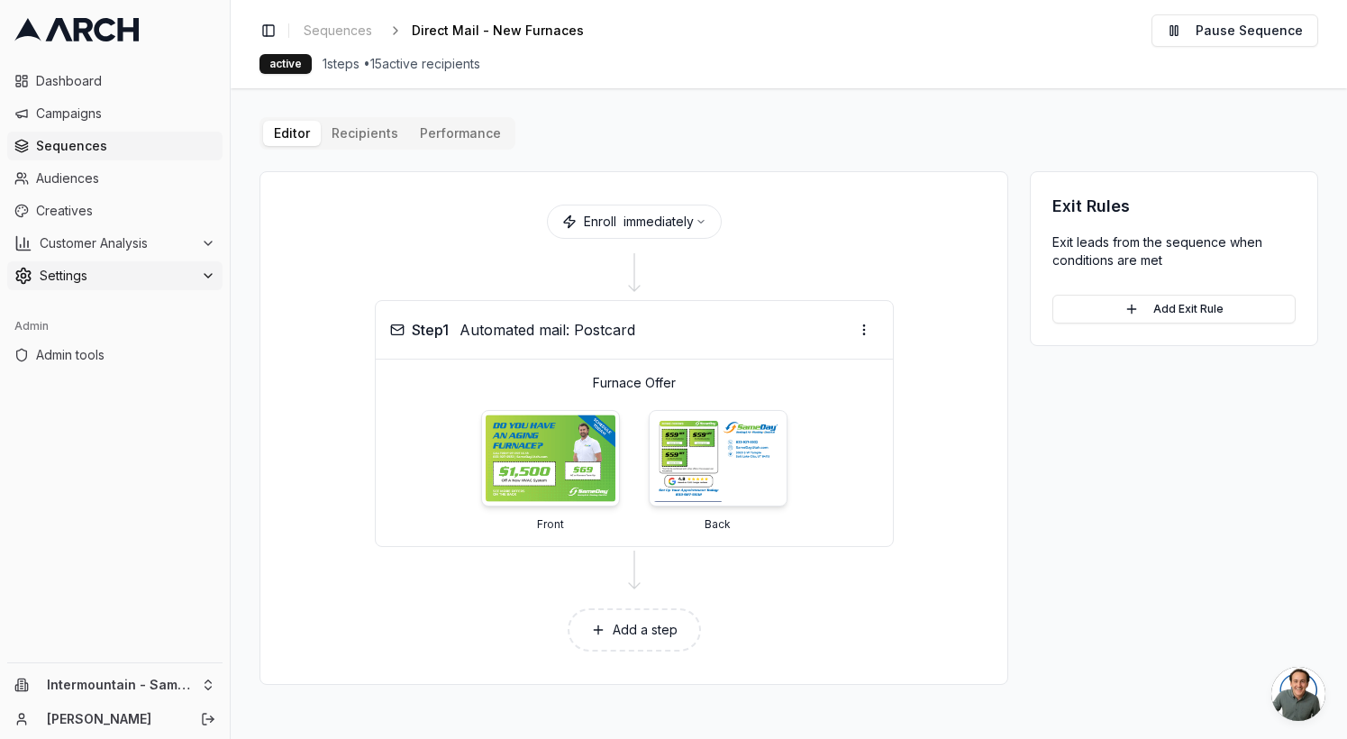
click at [68, 277] on span "Settings" at bounding box center [117, 276] width 154 height 18
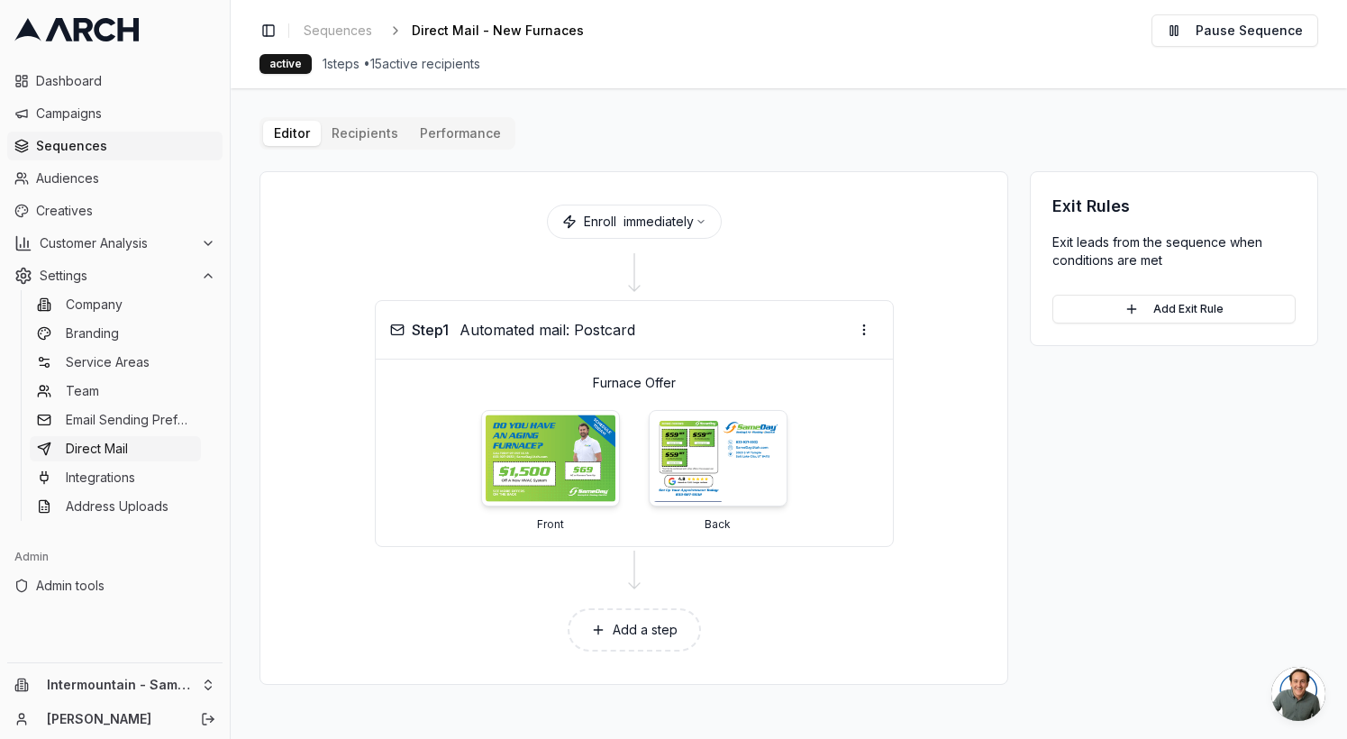
click at [109, 445] on span "Direct Mail" at bounding box center [97, 449] width 62 height 18
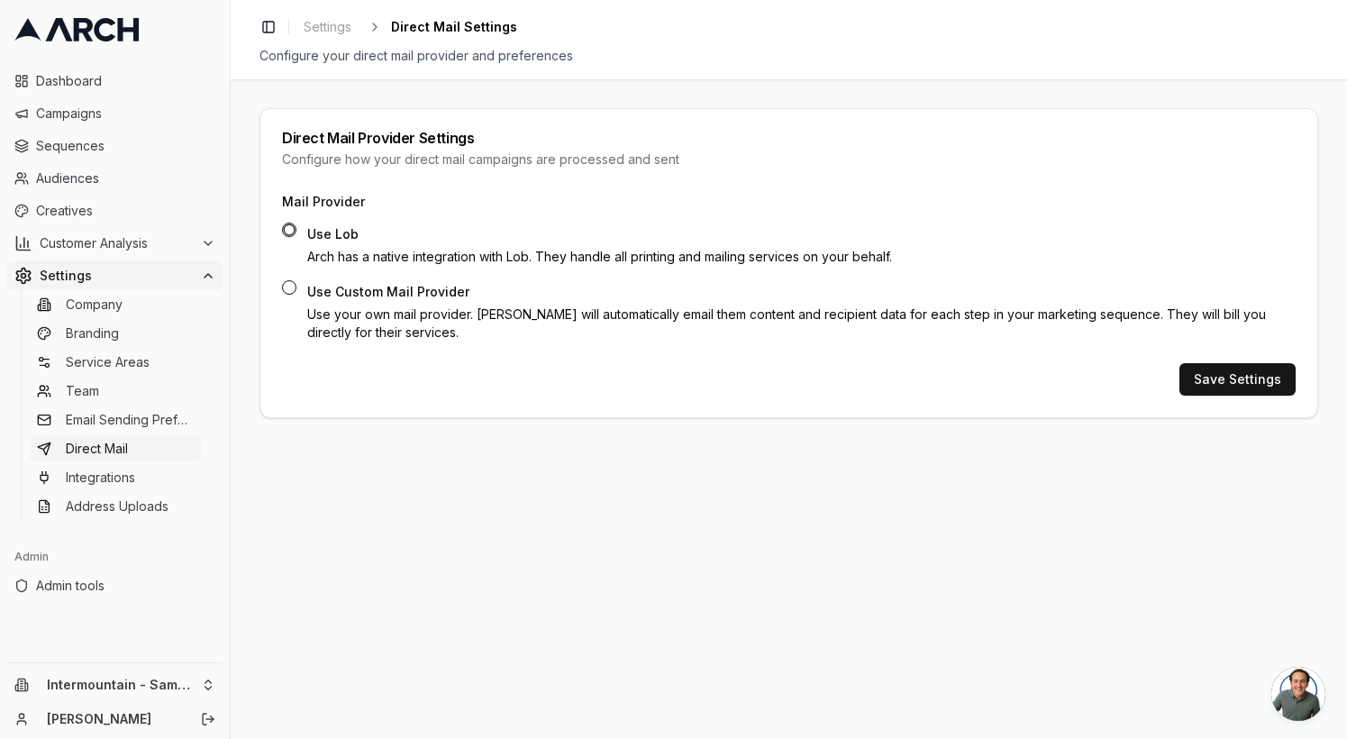
click at [96, 273] on span "Settings" at bounding box center [117, 276] width 154 height 18
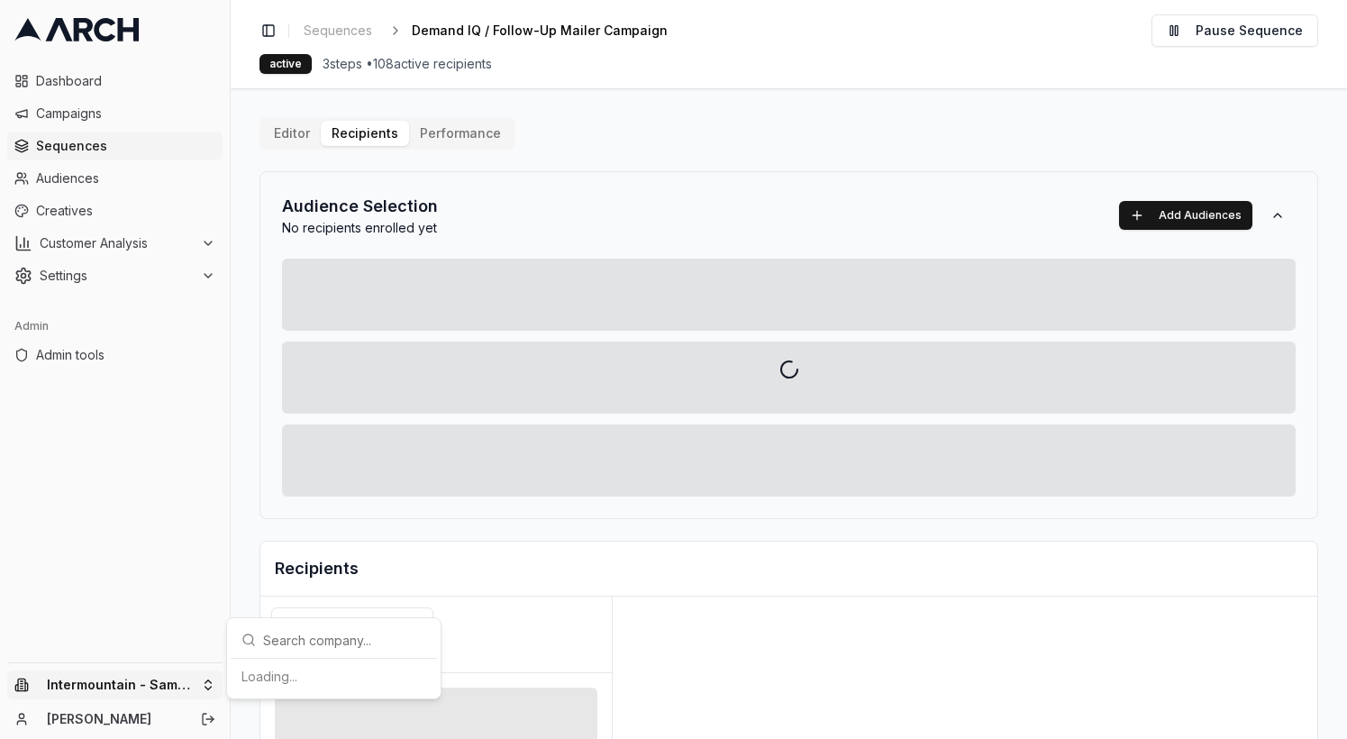
click at [114, 673] on html "Dashboard Campaigns Sequences Audiences Creatives Customer Analysis Settings Ad…" at bounding box center [673, 369] width 1347 height 739
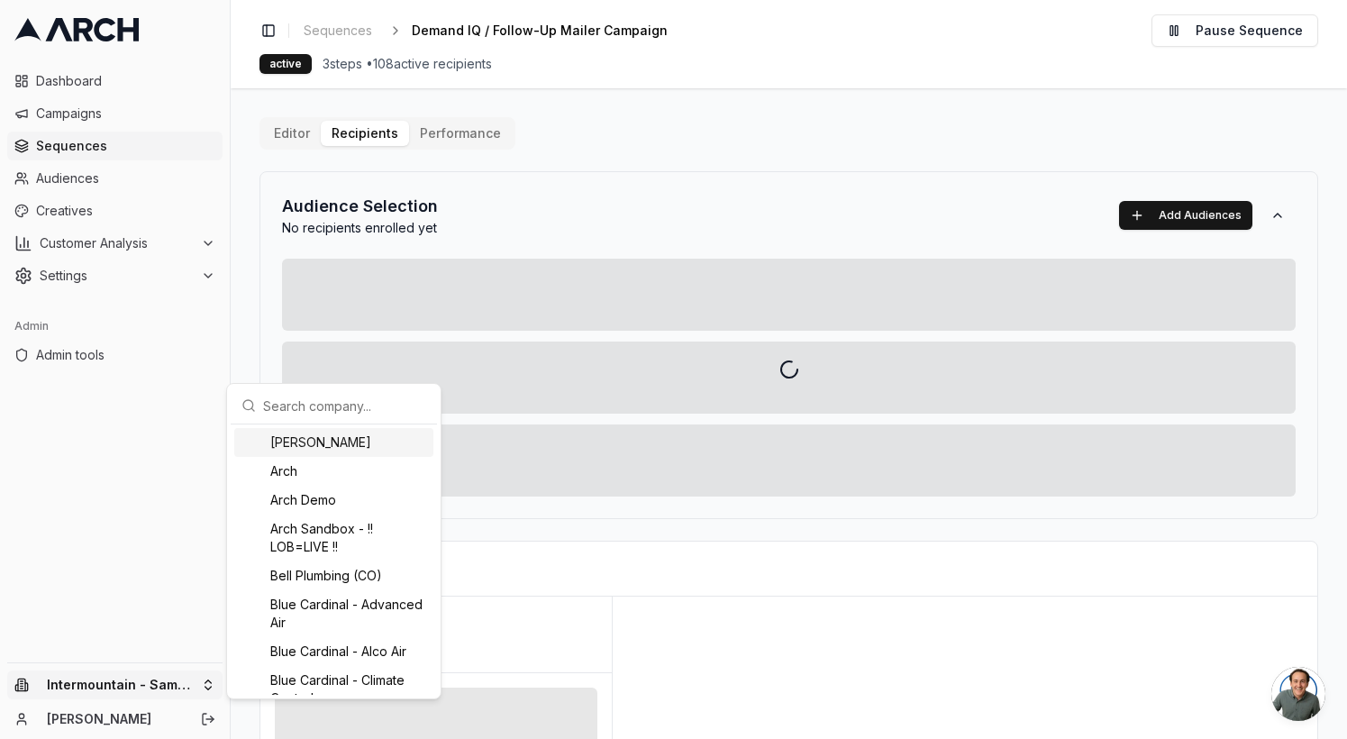
click at [329, 412] on input "text" at bounding box center [344, 405] width 163 height 36
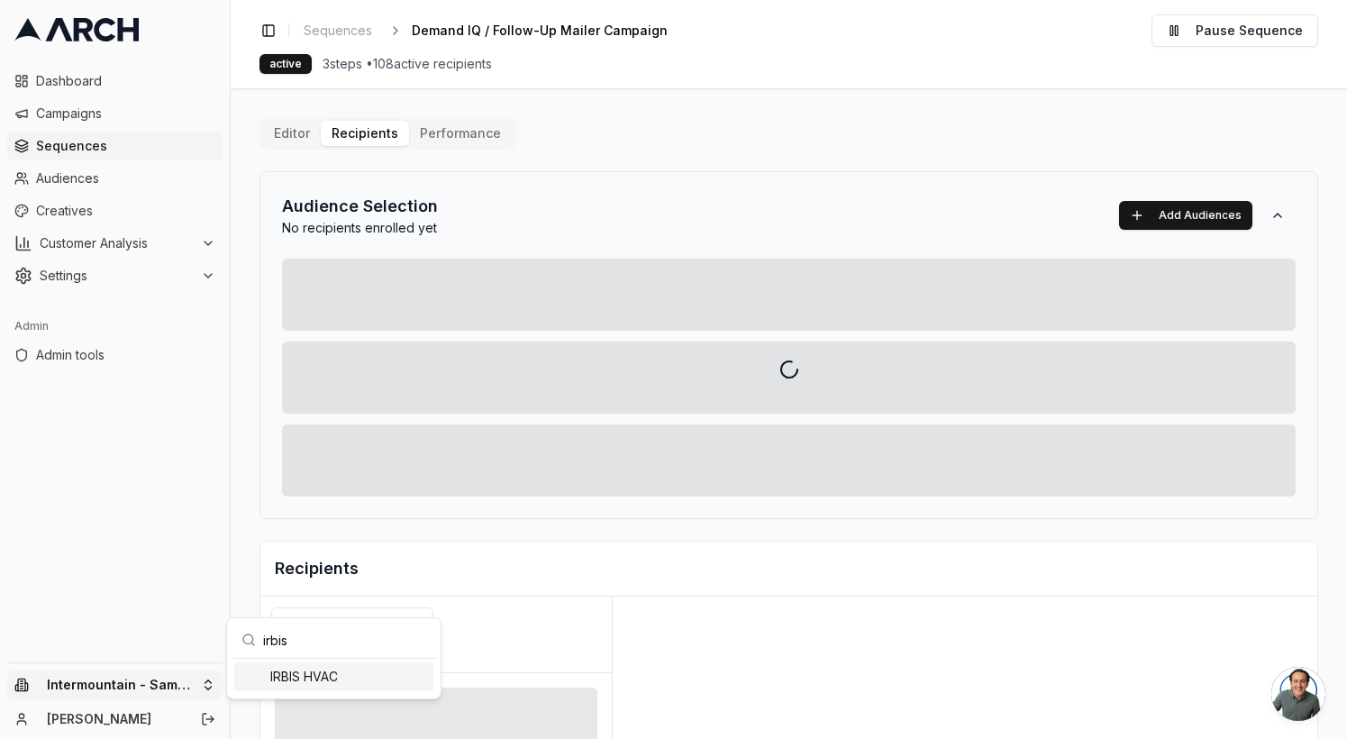
type input "irbis"
click at [301, 684] on div "IRBIS HVAC" at bounding box center [333, 676] width 199 height 29
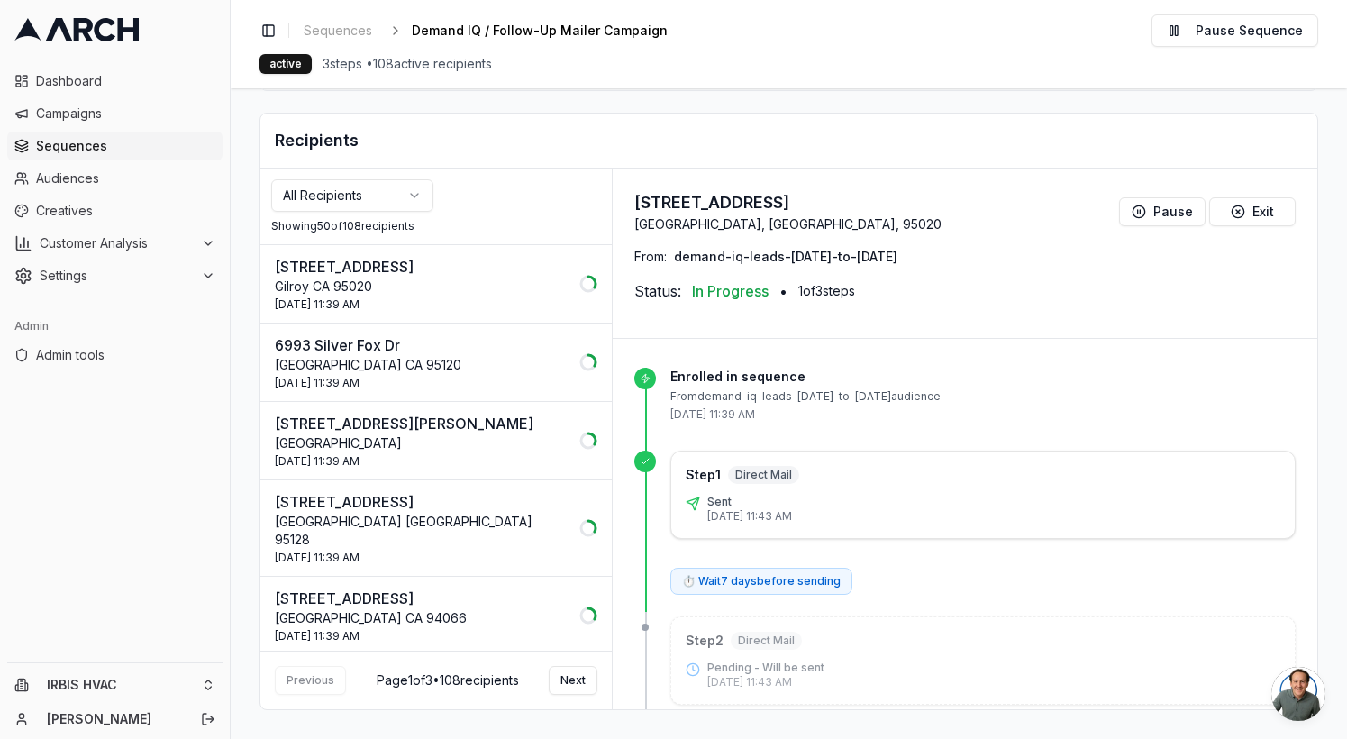
click at [451, 297] on div "[DATE] 11:39 AM" at bounding box center [422, 304] width 294 height 14
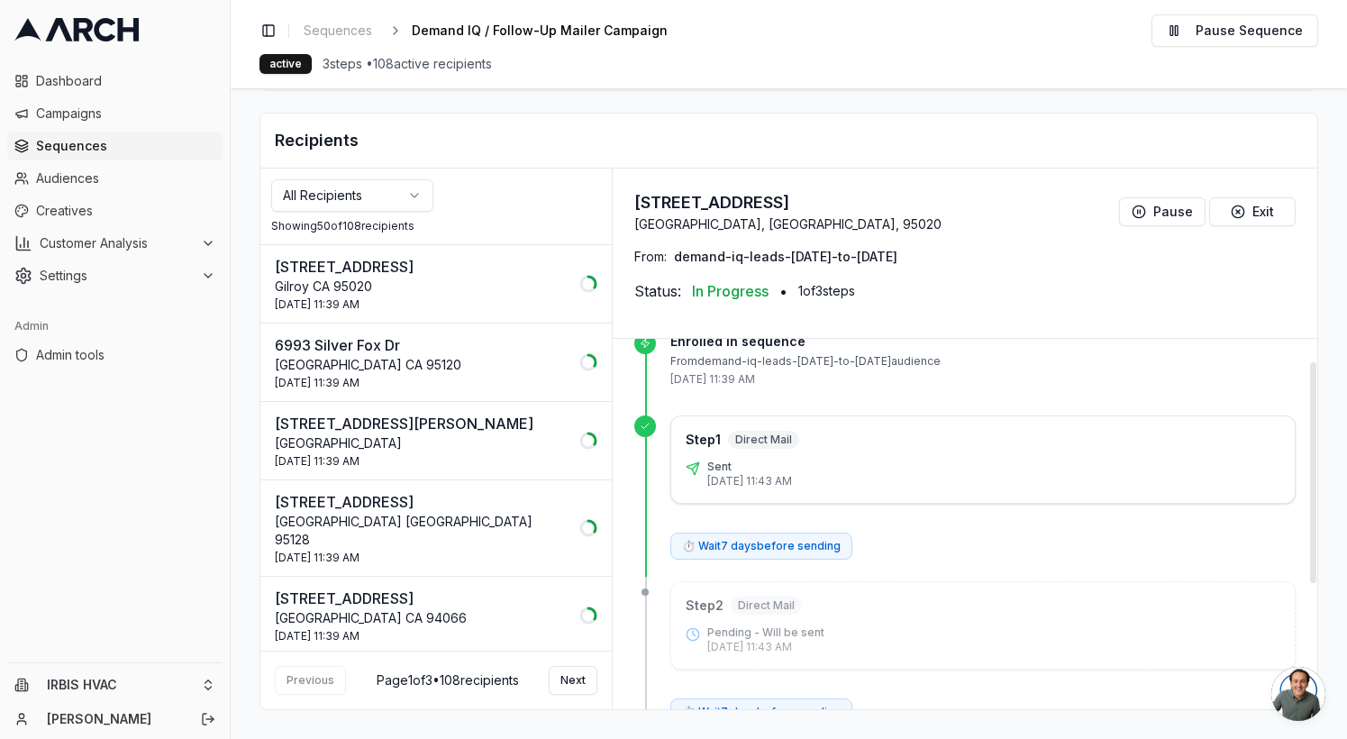
scroll to position [32, 0]
click at [829, 624] on div "Step 2 Direct Mail Pending - Will be sent [DATE] 11:43 AM" at bounding box center [983, 629] width 595 height 58
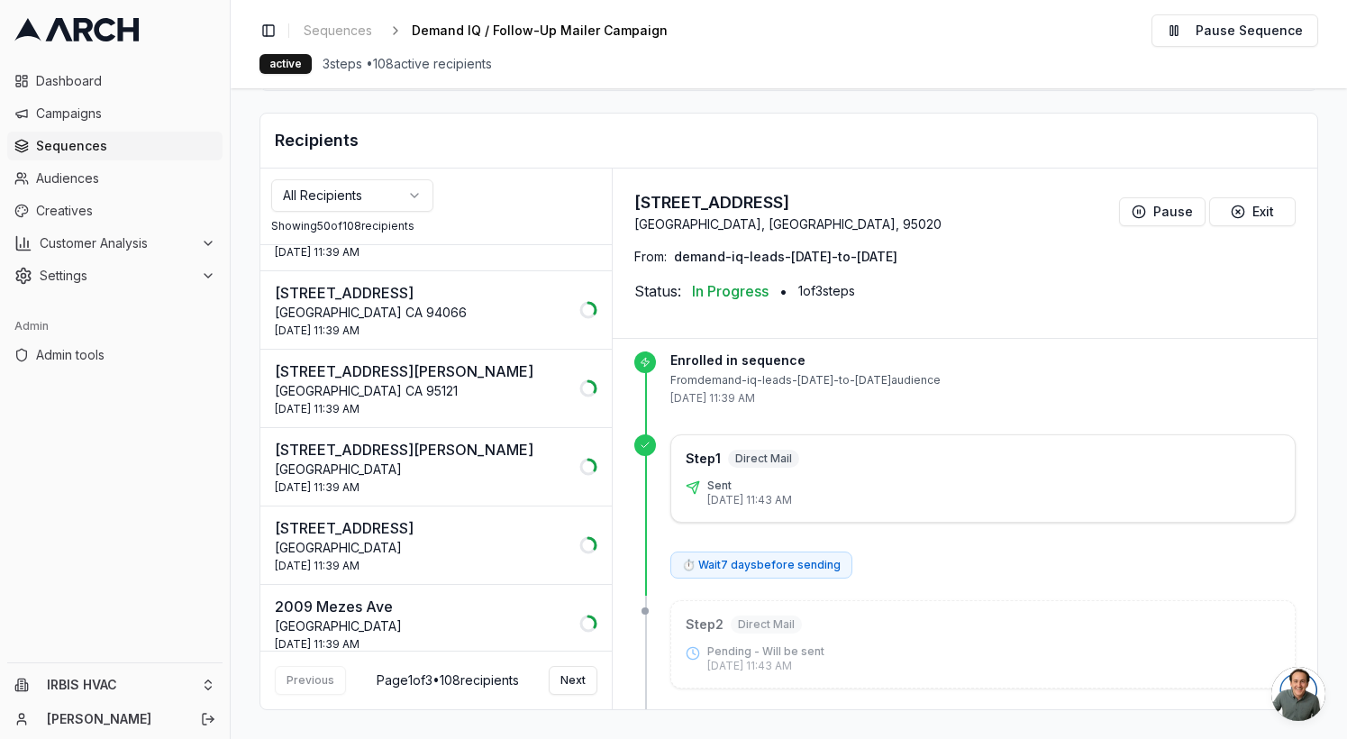
scroll to position [0, 0]
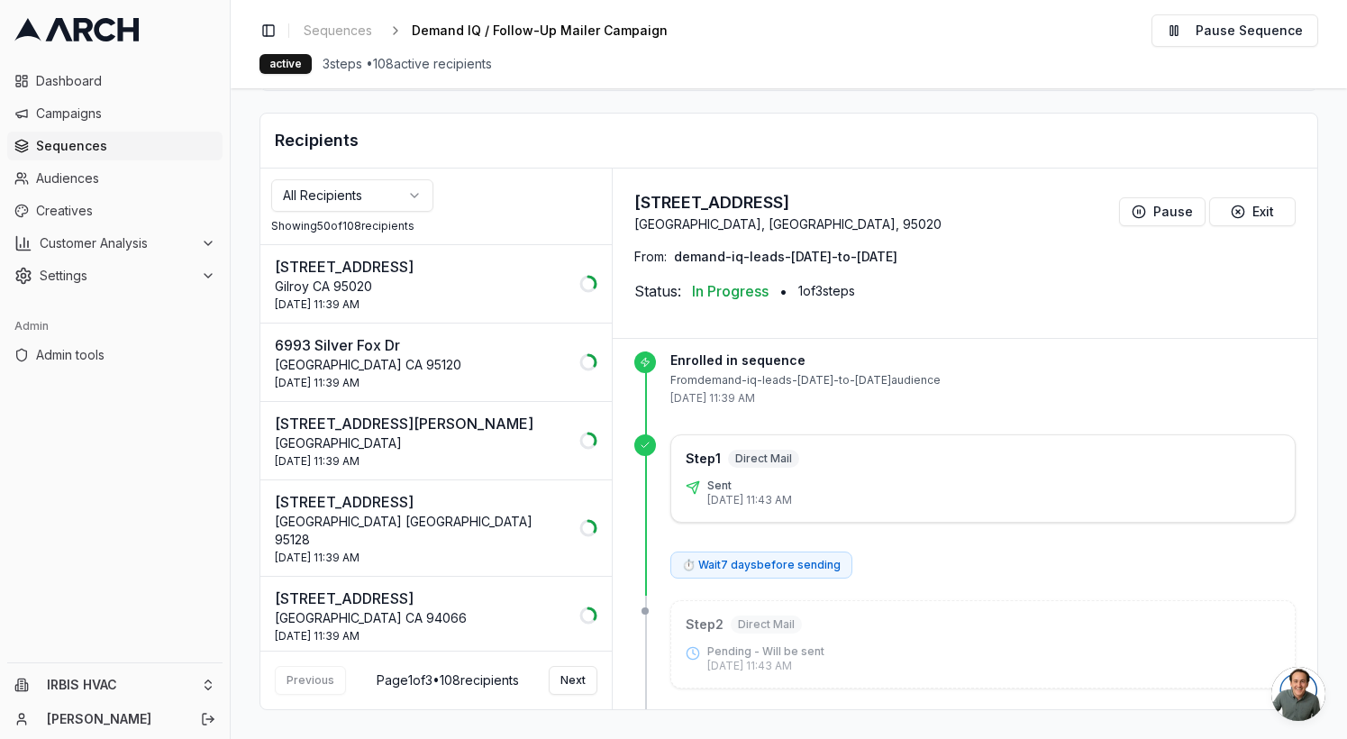
click at [530, 313] on button "[STREET_ADDRESS] [DATE] 11:39 AM" at bounding box center [435, 283] width 351 height 77
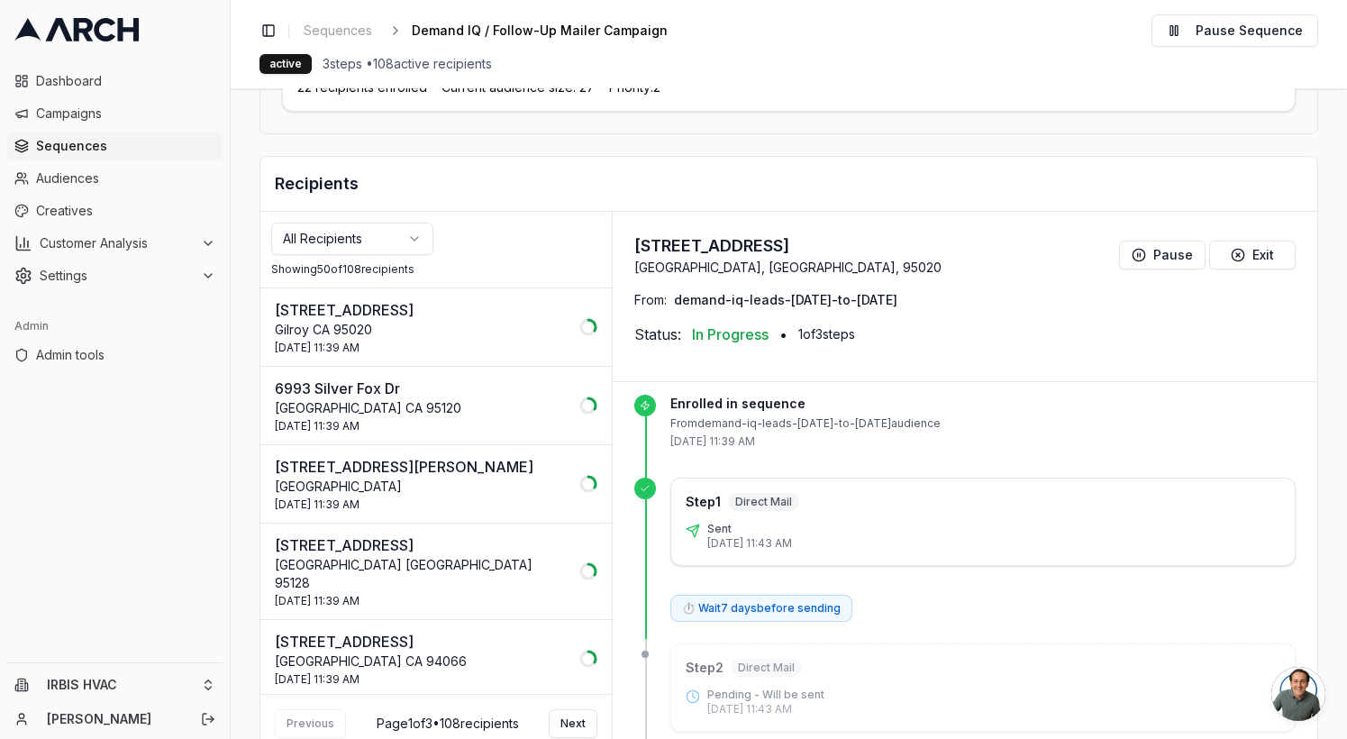
scroll to position [307, 0]
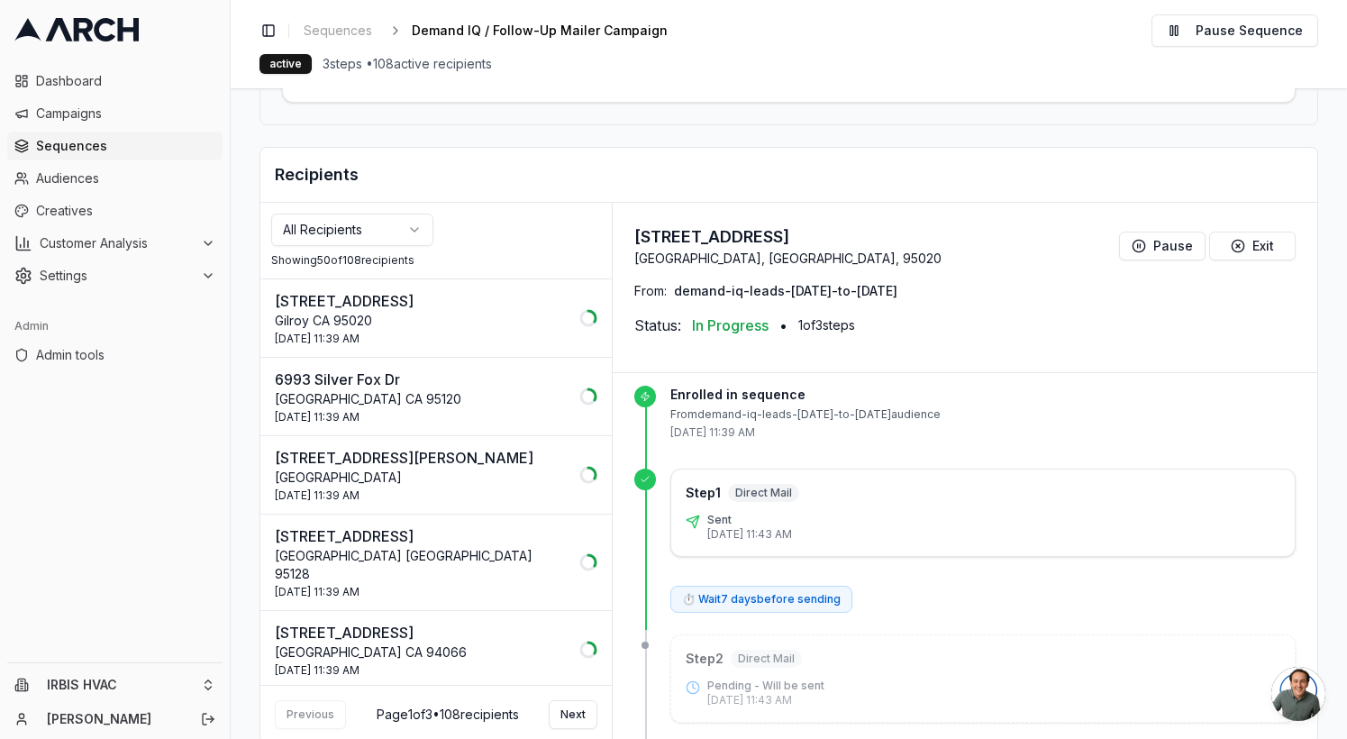
click at [512, 332] on div "[DATE] 11:39 AM" at bounding box center [422, 339] width 294 height 14
click at [504, 380] on p "6993 Silver Fox Dr" at bounding box center [422, 379] width 294 height 22
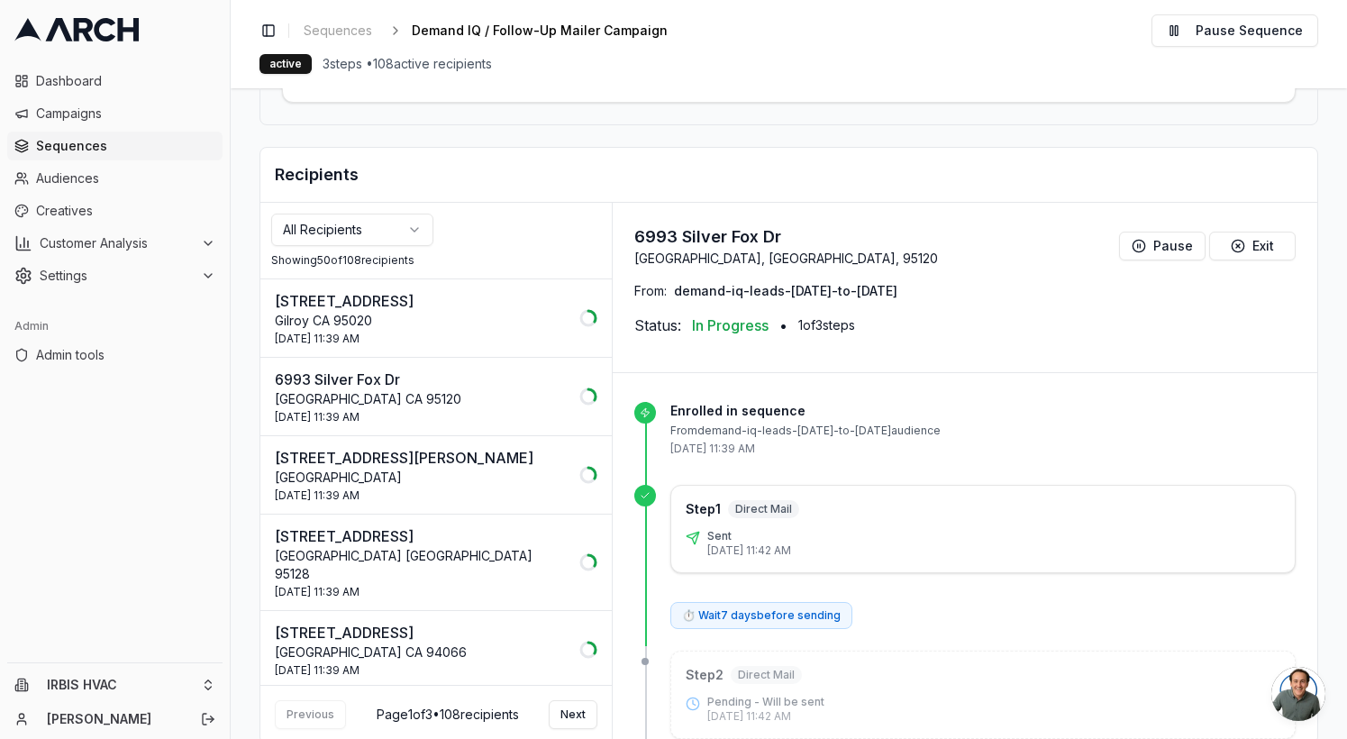
click at [514, 304] on p "[STREET_ADDRESS]" at bounding box center [422, 301] width 294 height 22
click at [509, 411] on div "[DATE] 11:39 AM" at bounding box center [422, 417] width 294 height 14
click at [537, 332] on div "[DATE] 11:39 AM" at bounding box center [422, 339] width 294 height 14
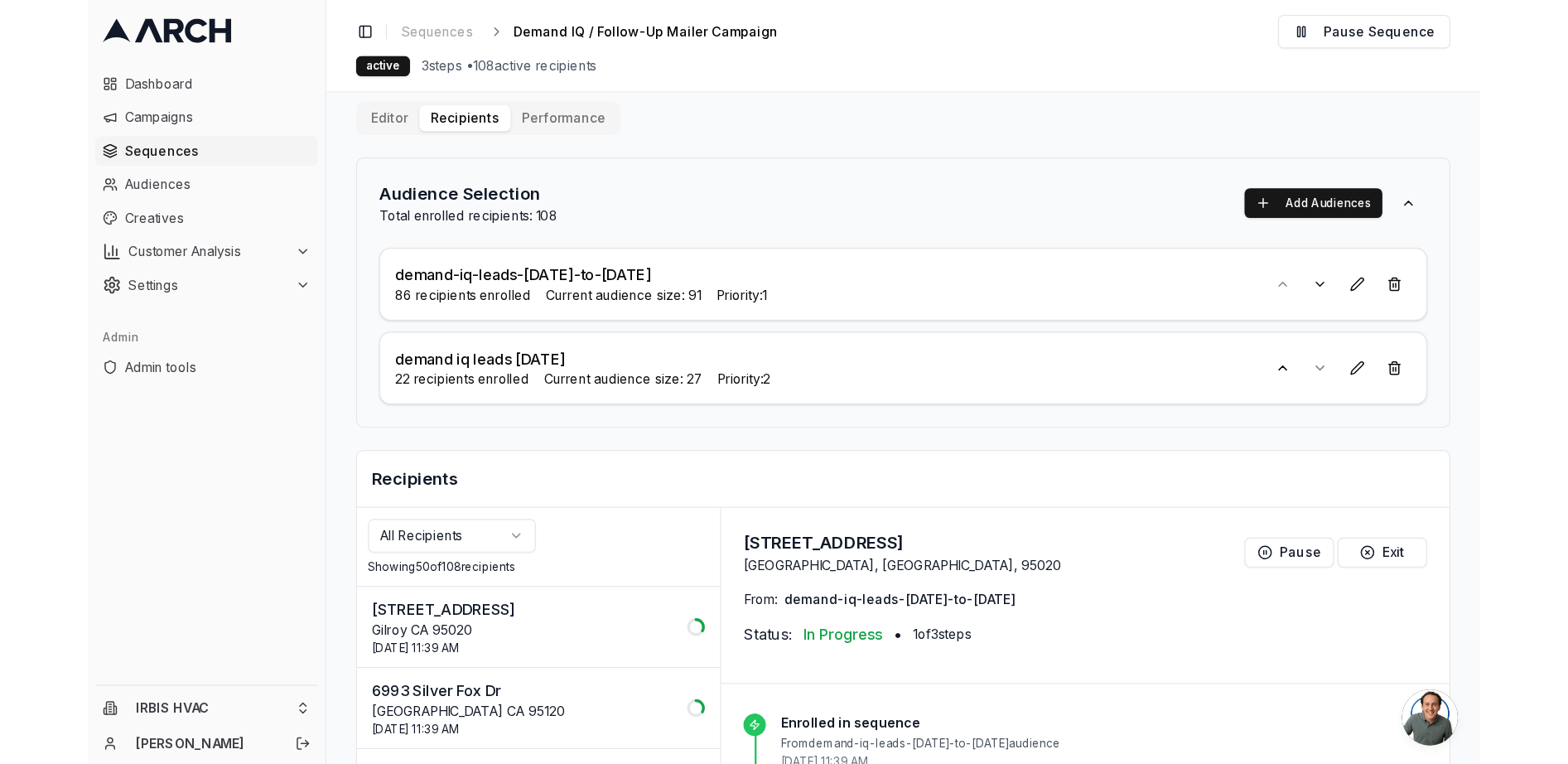
scroll to position [0, 0]
